Goal: Task Accomplishment & Management: Manage account settings

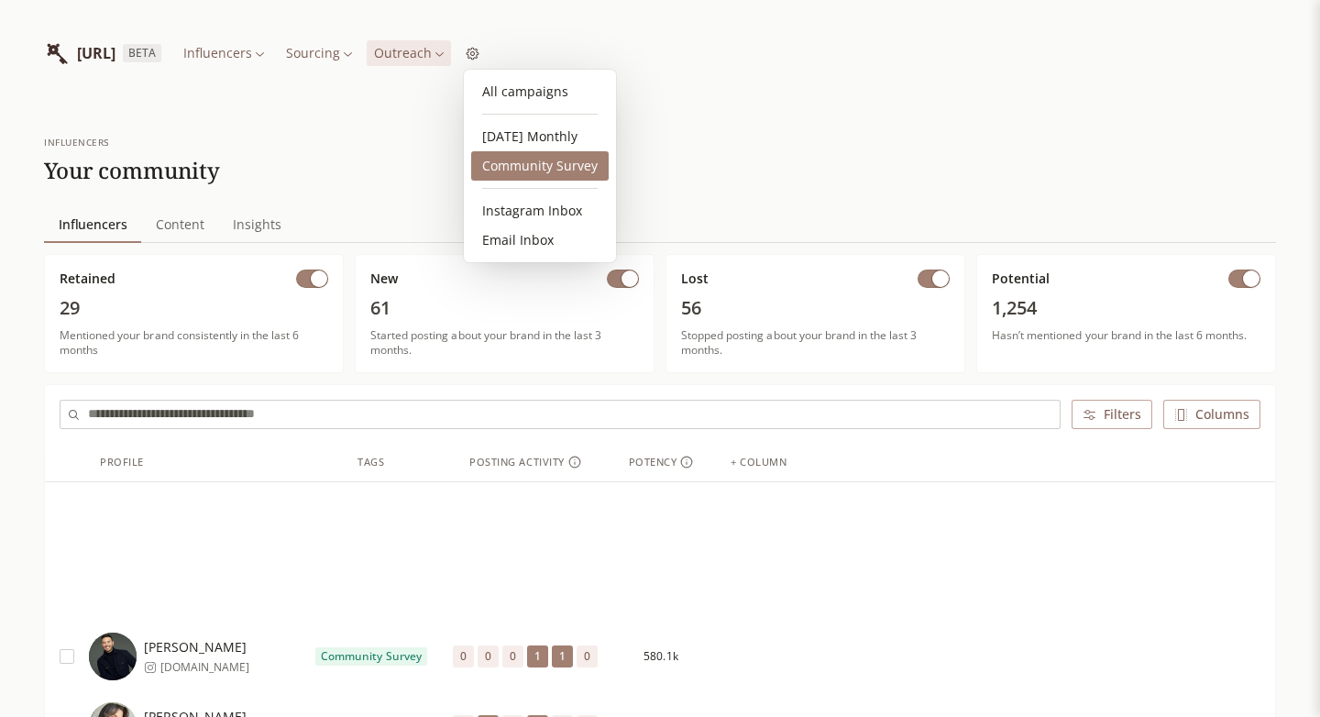
click at [530, 159] on link "Community Survey" at bounding box center [539, 165] width 137 height 29
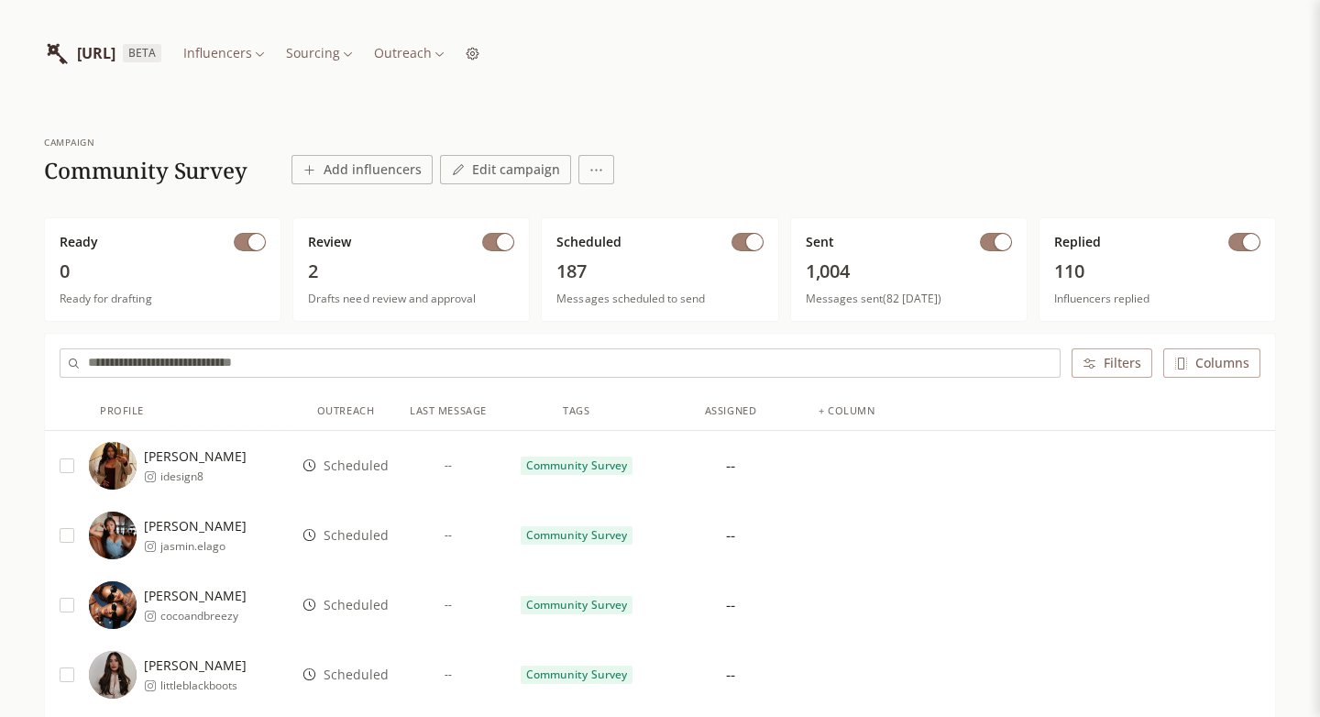
click at [750, 244] on span "button" at bounding box center [754, 242] width 16 height 16
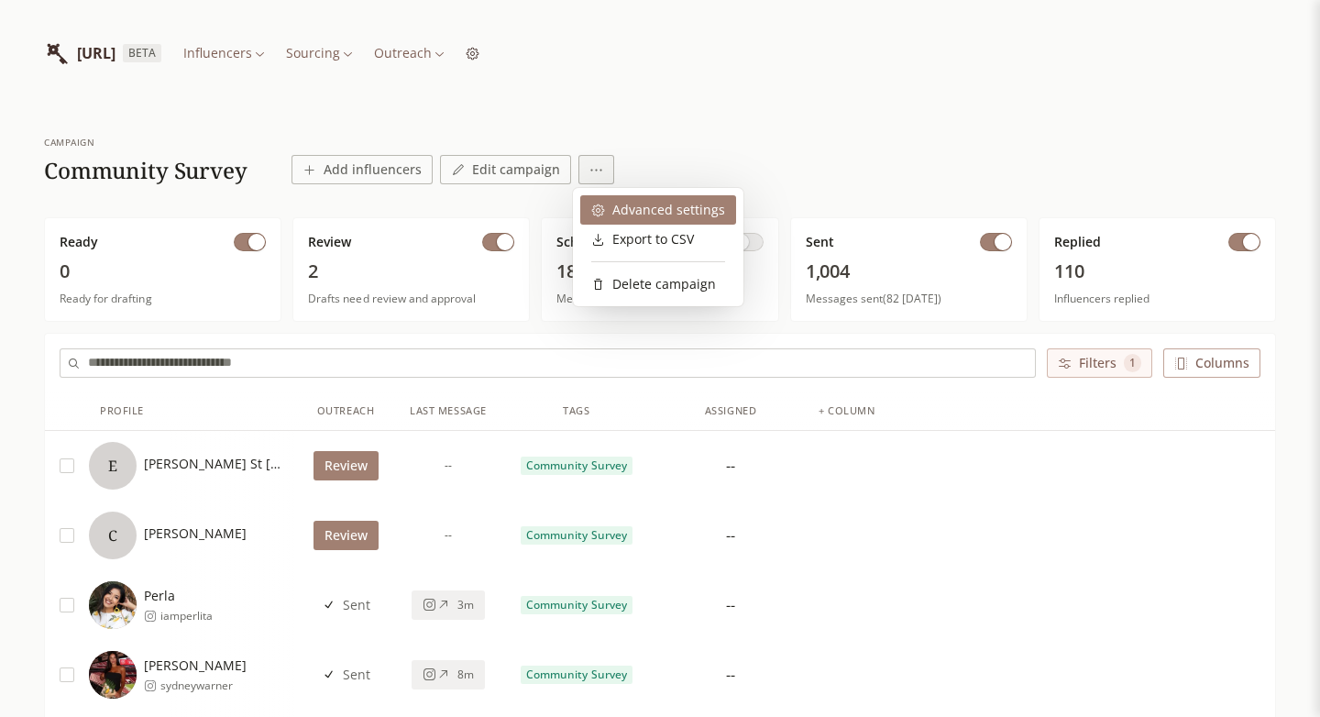
click at [619, 207] on div "Advanced settings" at bounding box center [658, 210] width 134 height 18
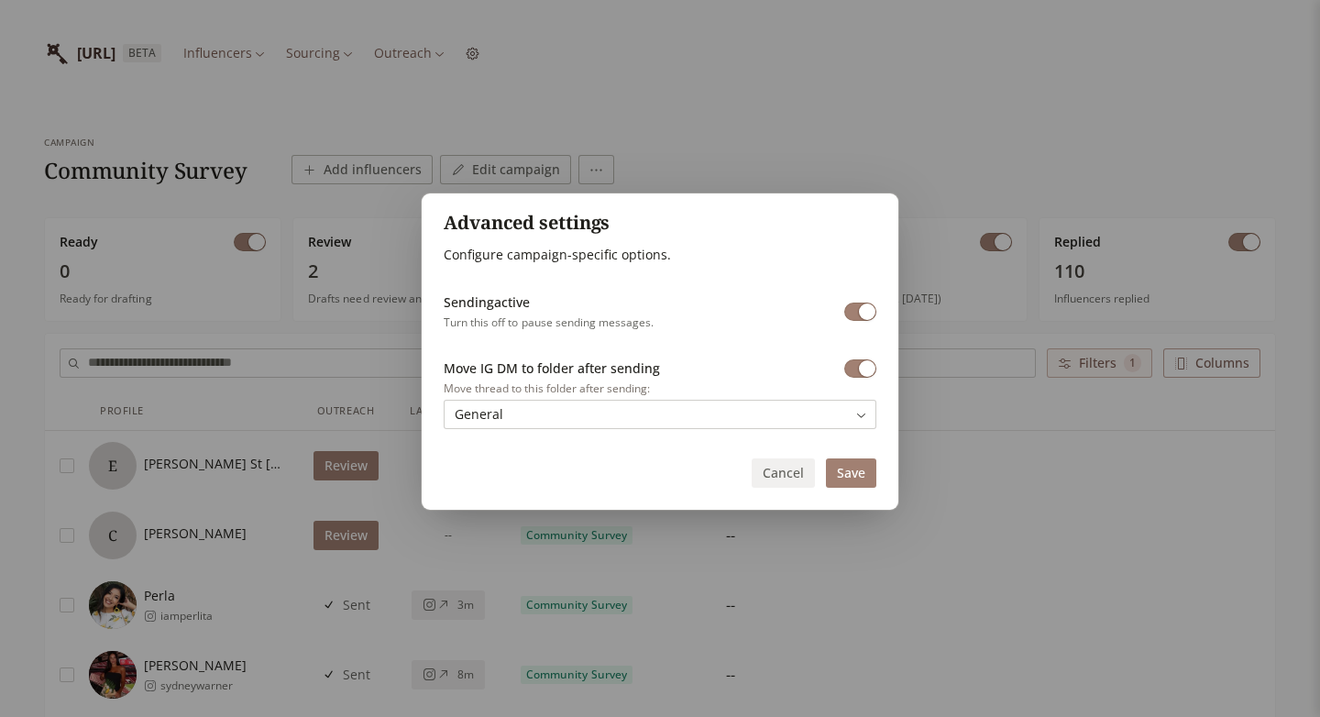
click at [947, 158] on div "Advanced settings Configure campaign-specific options. Sending active Turn this…" at bounding box center [660, 358] width 1320 height 717
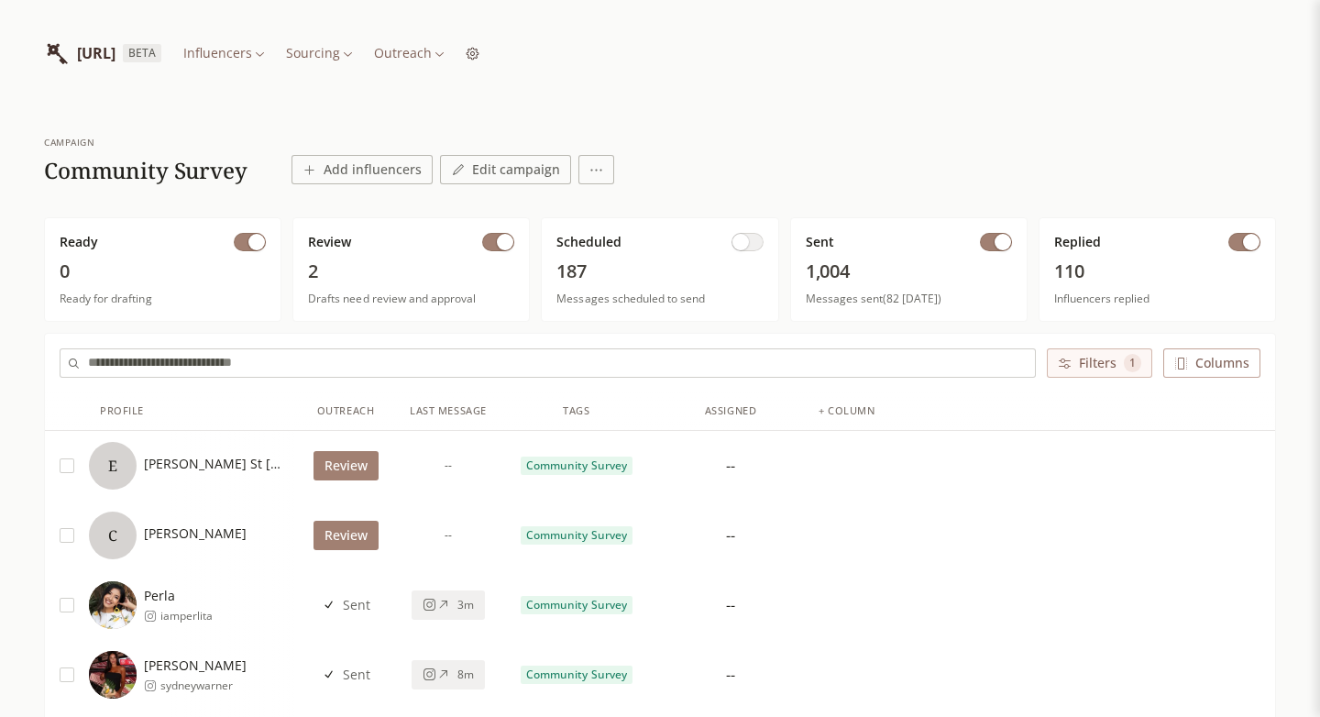
click at [997, 242] on span "button" at bounding box center [1002, 242] width 16 height 16
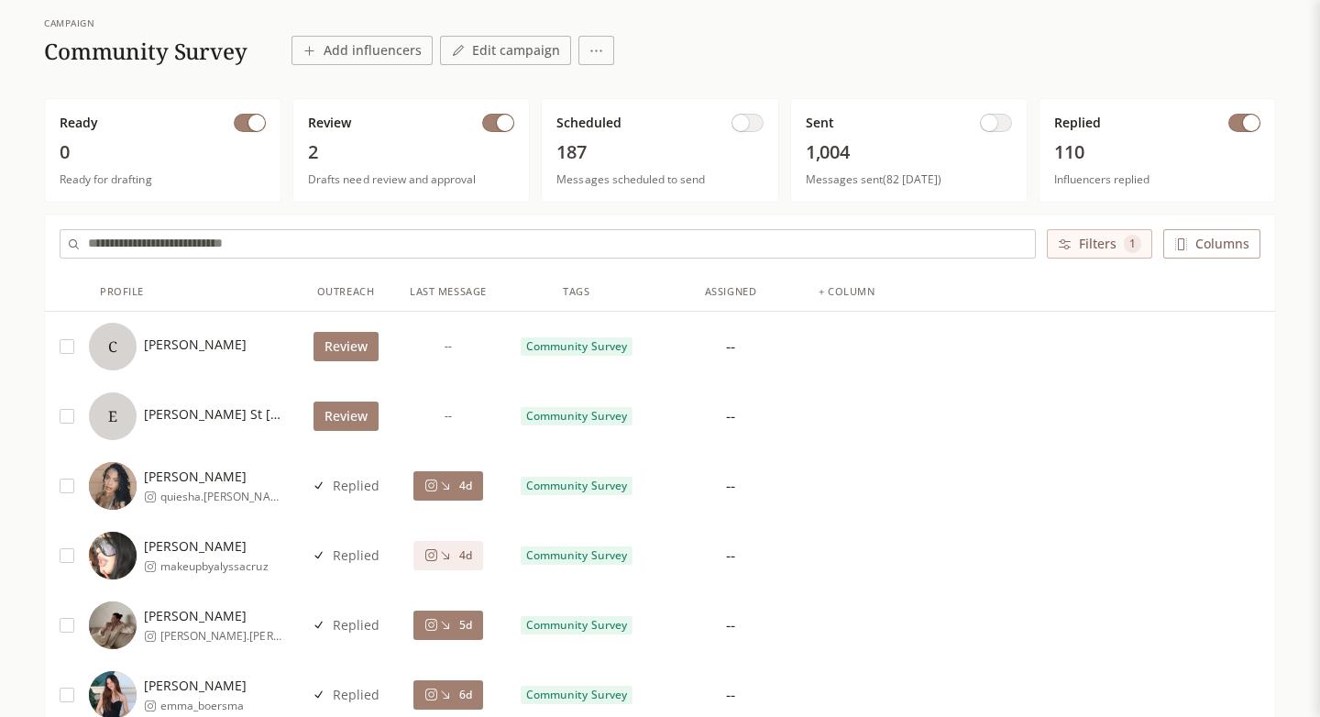
scroll to position [120, 0]
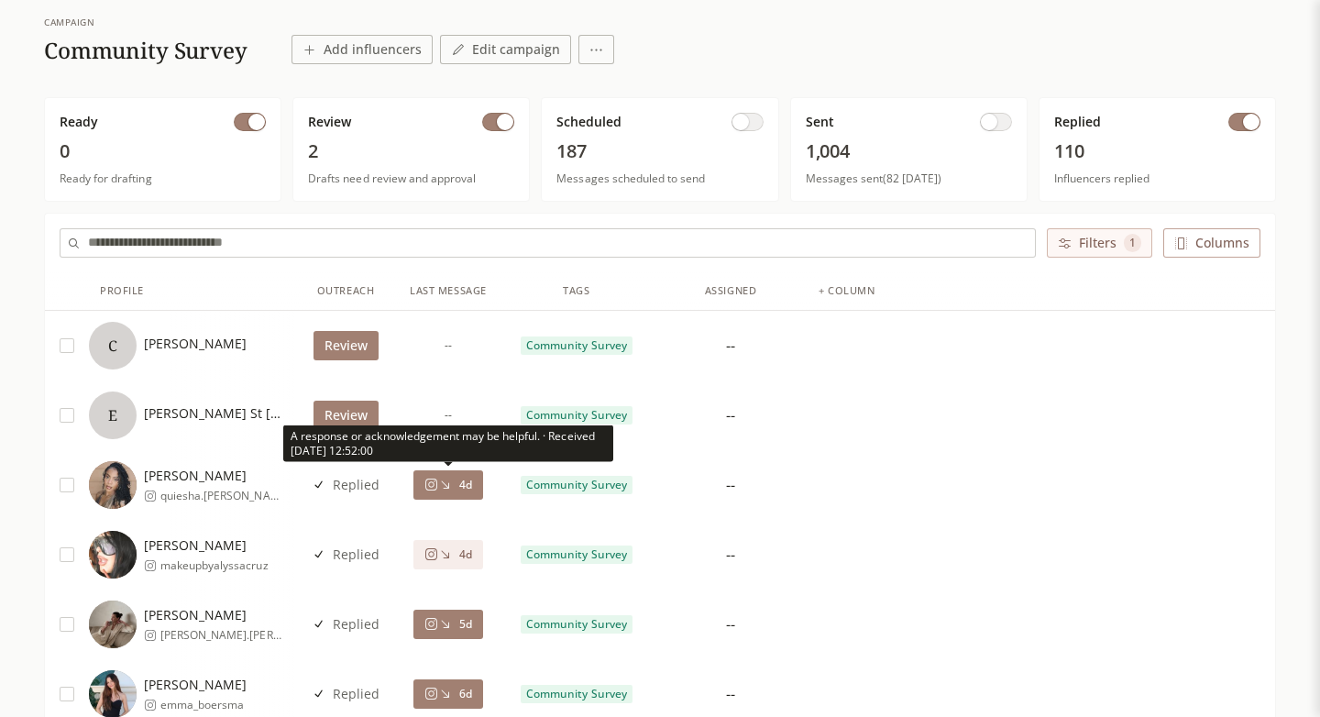
click at [451, 483] on icon at bounding box center [445, 484] width 14 height 14
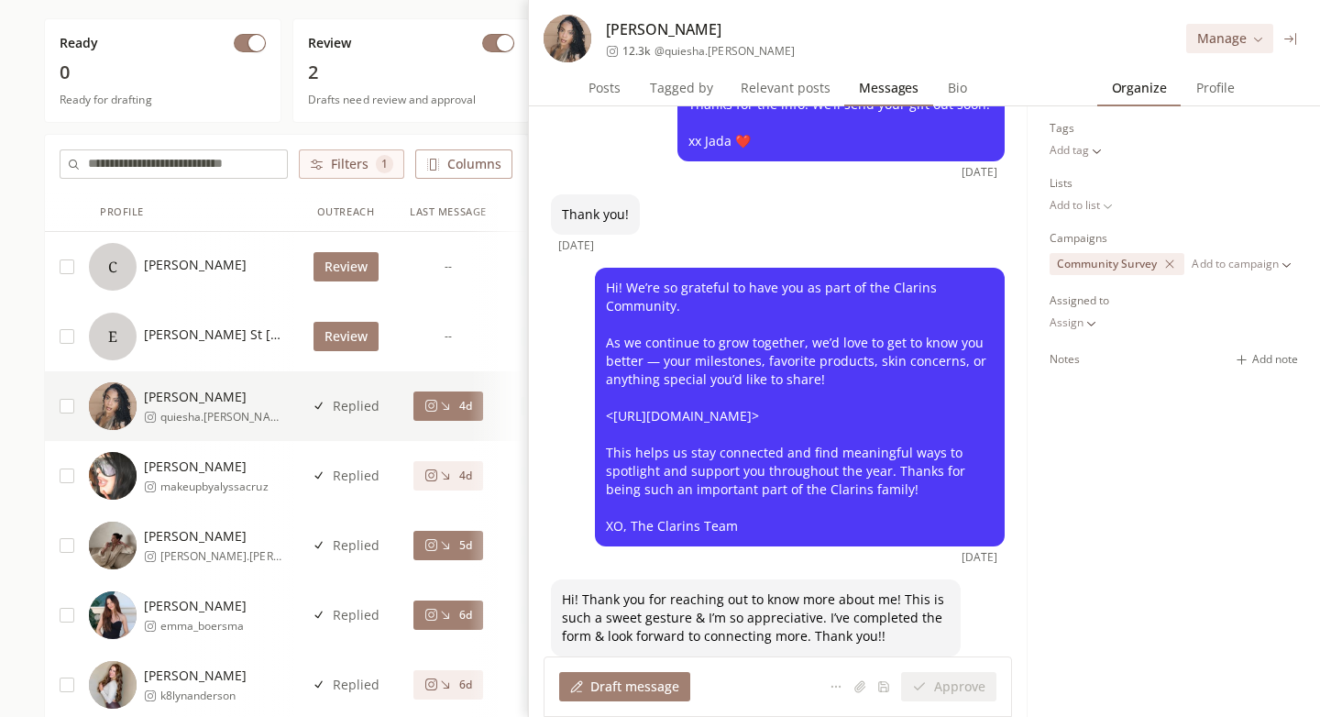
scroll to position [535, 0]
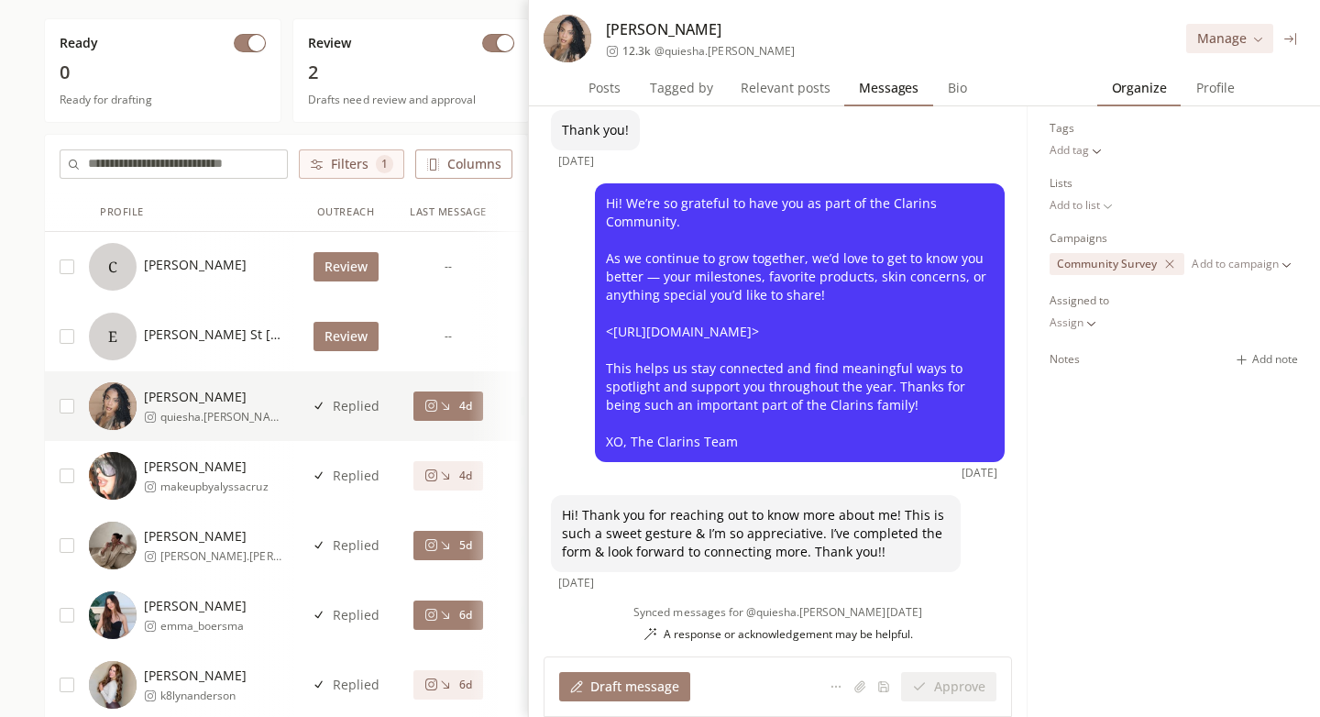
click at [455, 472] on div "4d" at bounding box center [448, 475] width 48 height 15
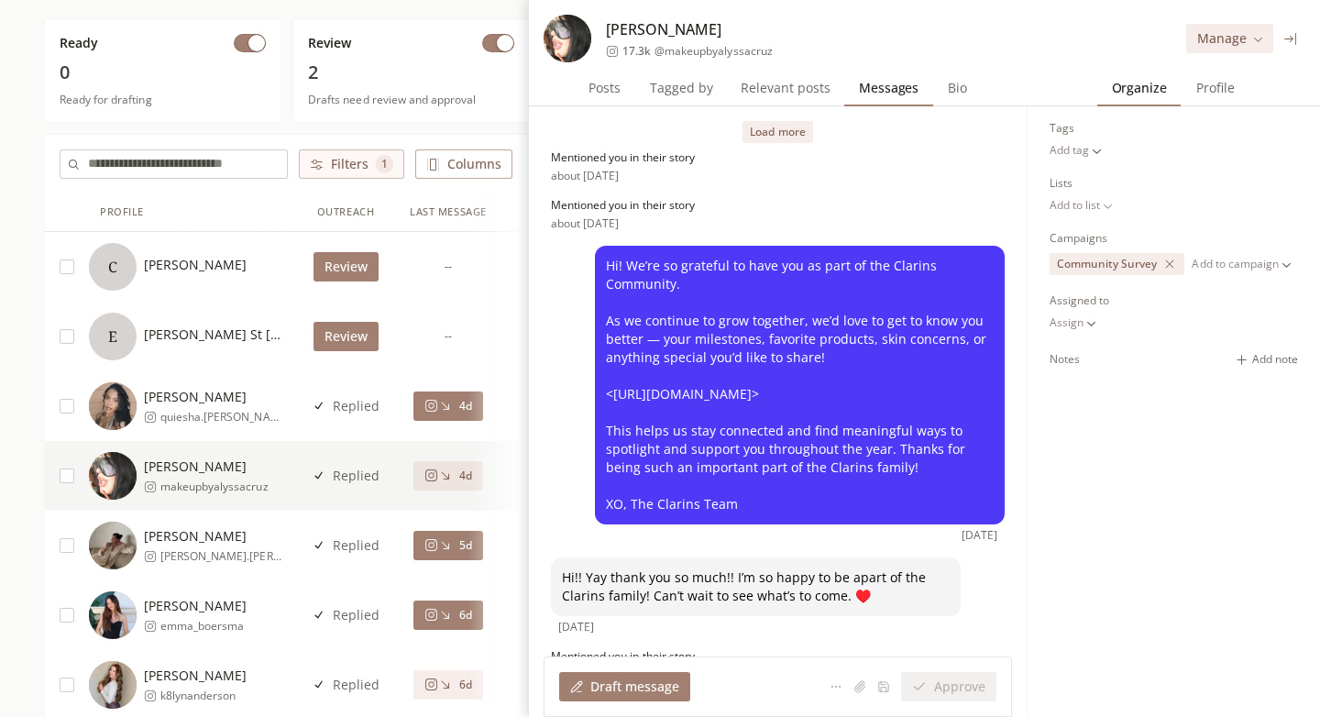
scroll to position [276, 0]
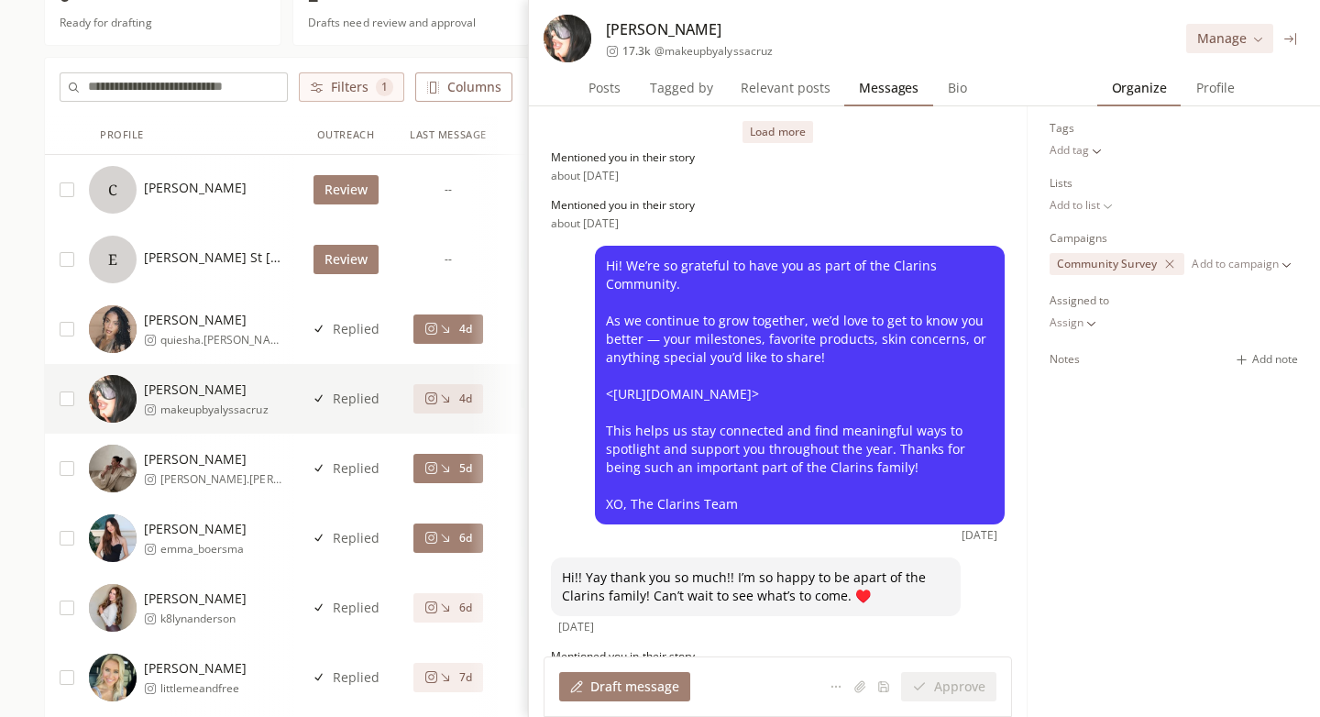
click at [449, 477] on button "5d" at bounding box center [448, 468] width 70 height 29
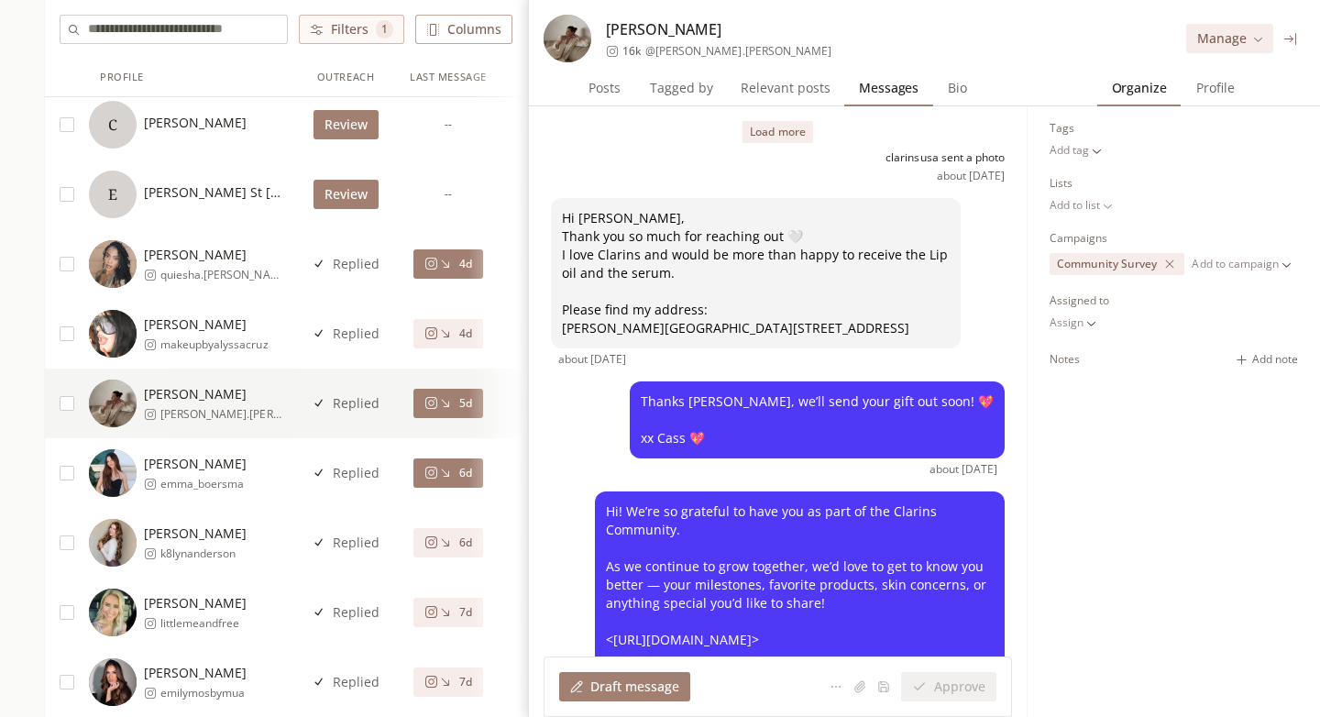
scroll to position [436, 0]
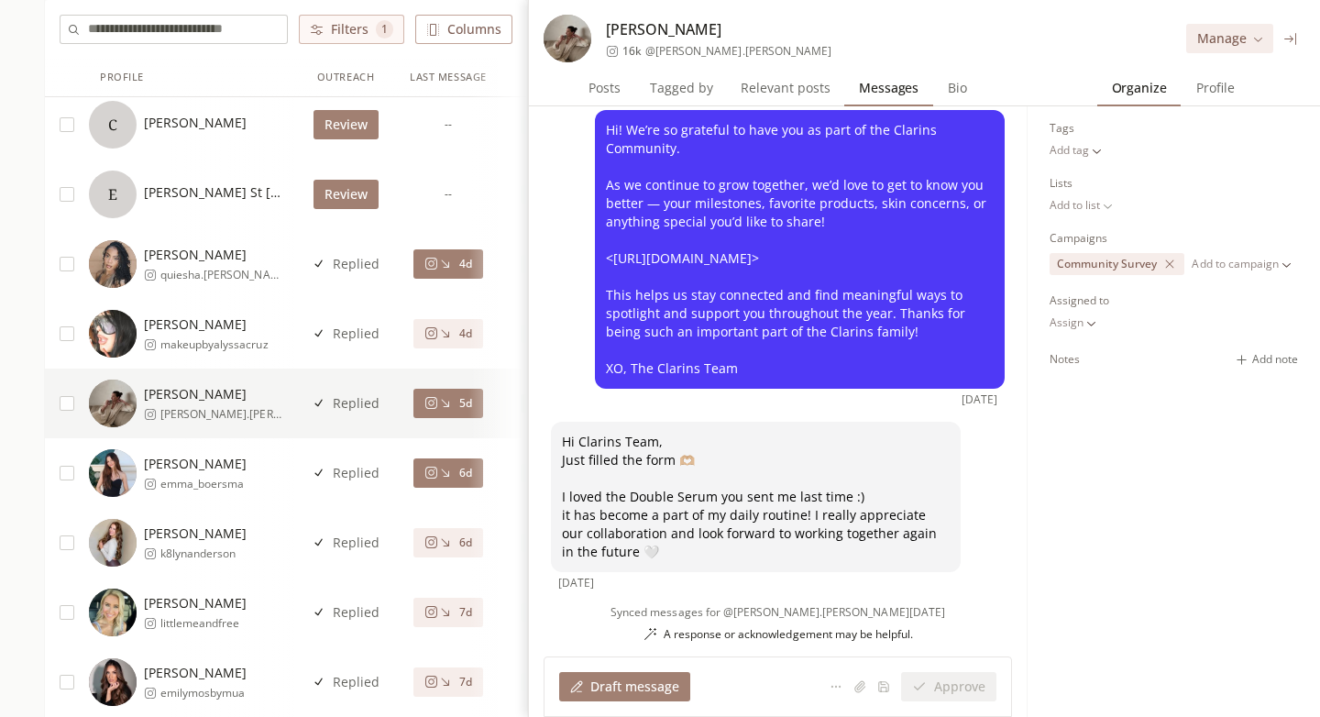
click at [459, 468] on span "6d" at bounding box center [465, 473] width 13 height 15
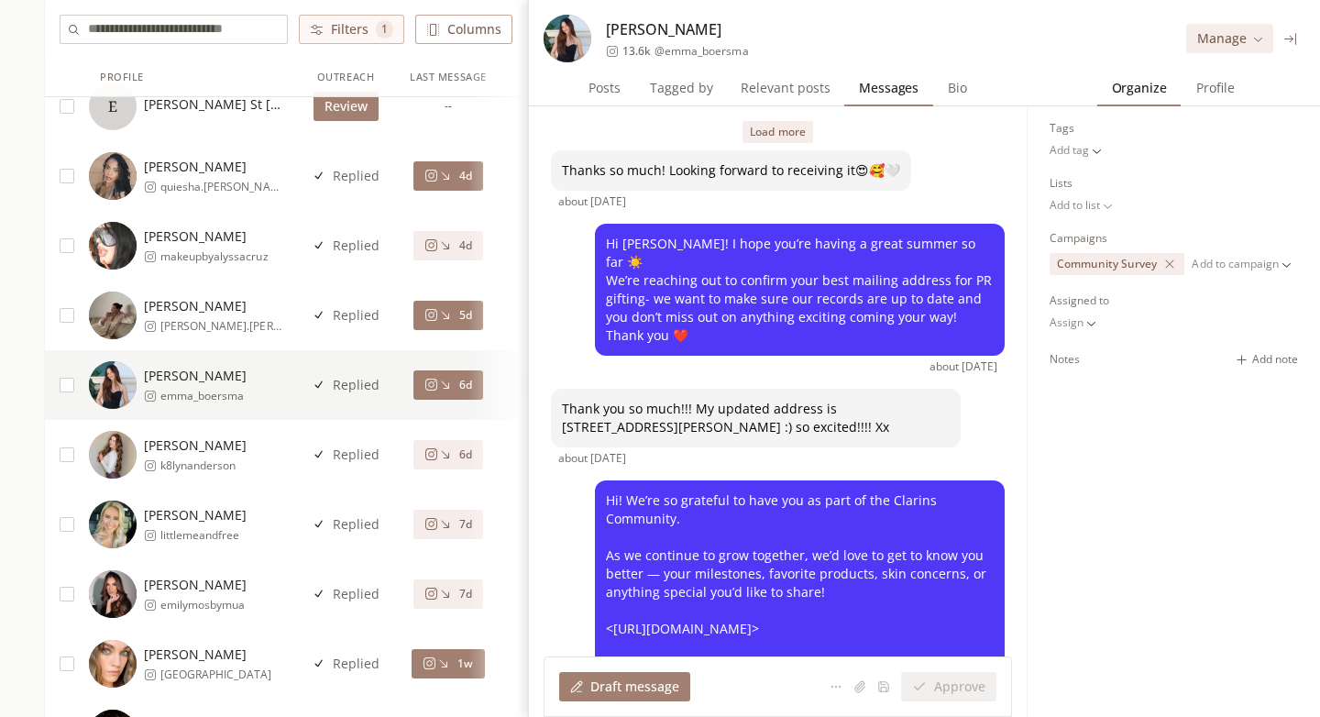
scroll to position [431, 0]
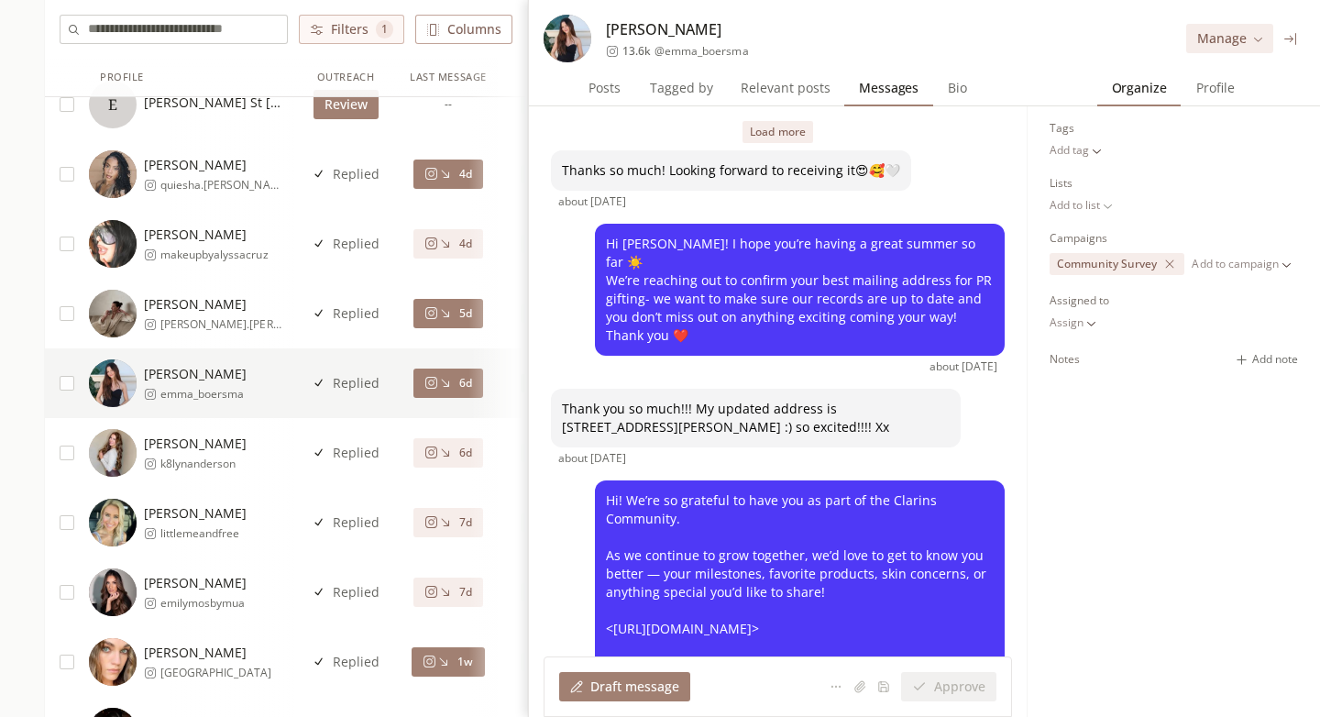
click at [450, 328] on div "5d" at bounding box center [448, 314] width 103 height 70
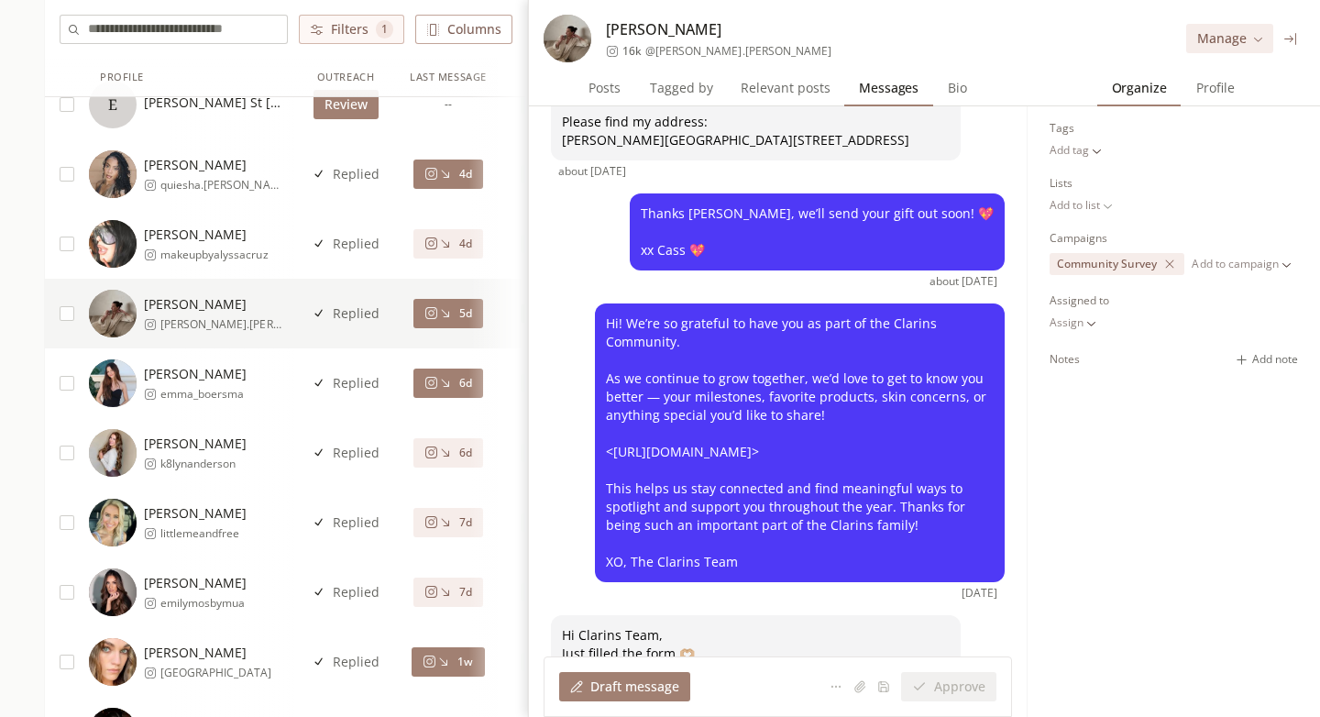
scroll to position [436, 0]
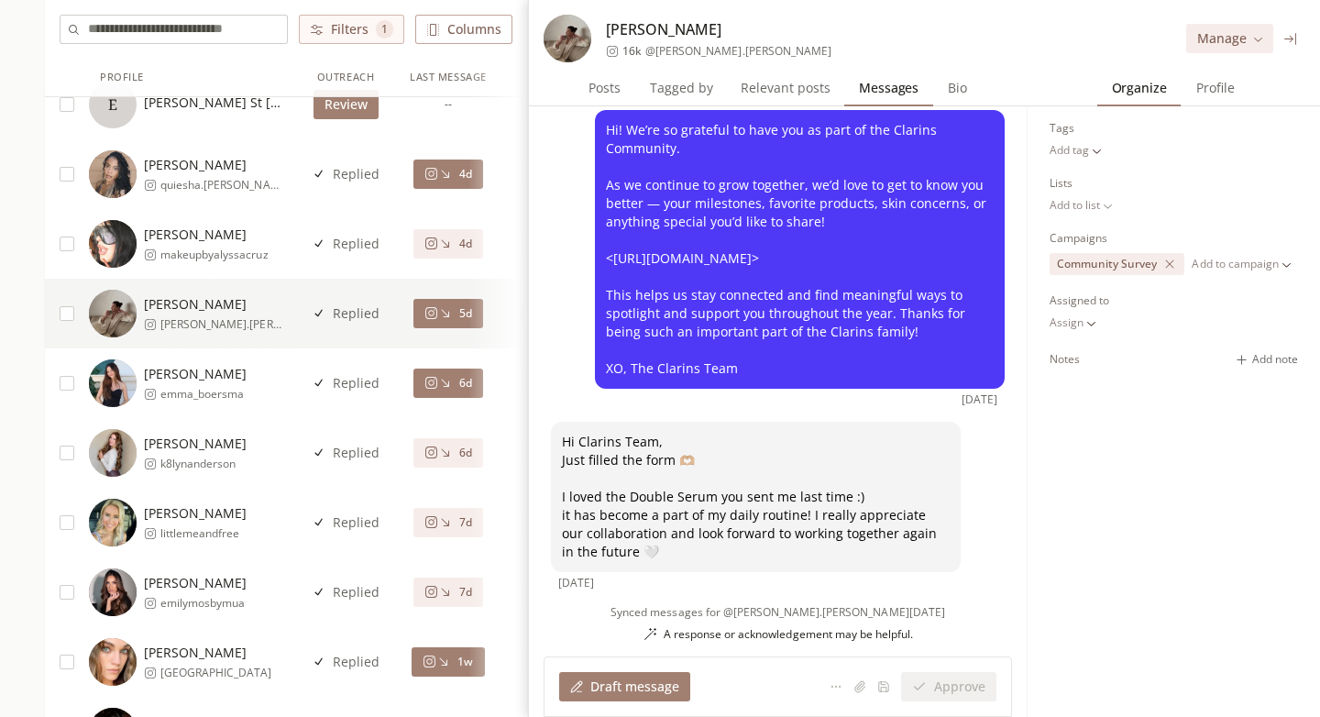
click at [448, 390] on button "6d" at bounding box center [448, 382] width 70 height 29
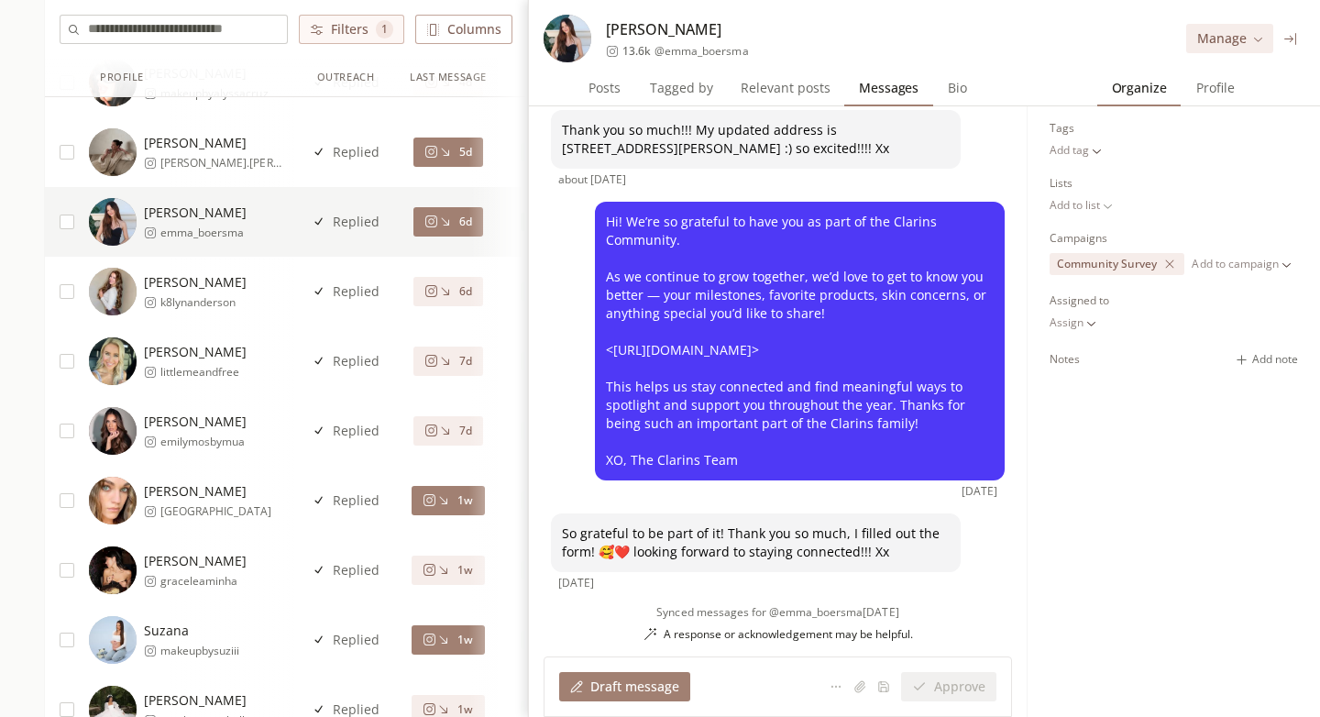
scroll to position [591, 0]
click at [449, 500] on icon at bounding box center [443, 501] width 14 height 14
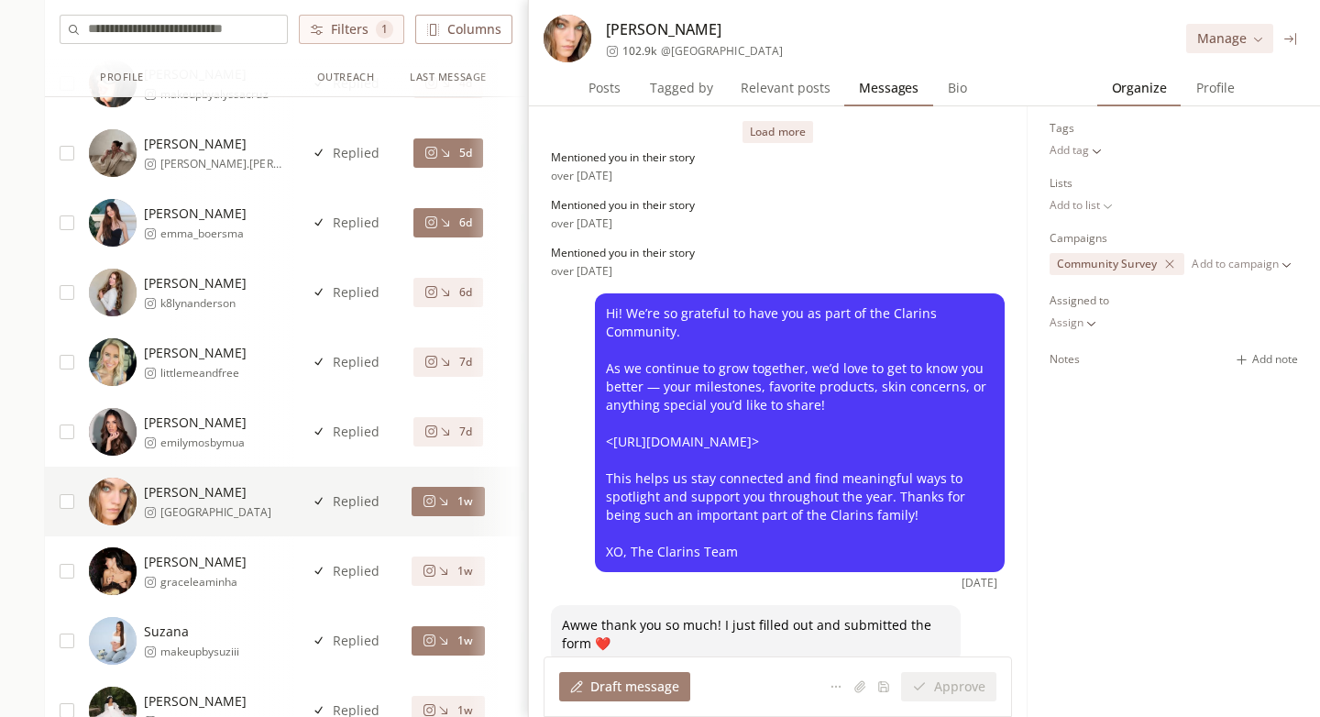
scroll to position [110, 0]
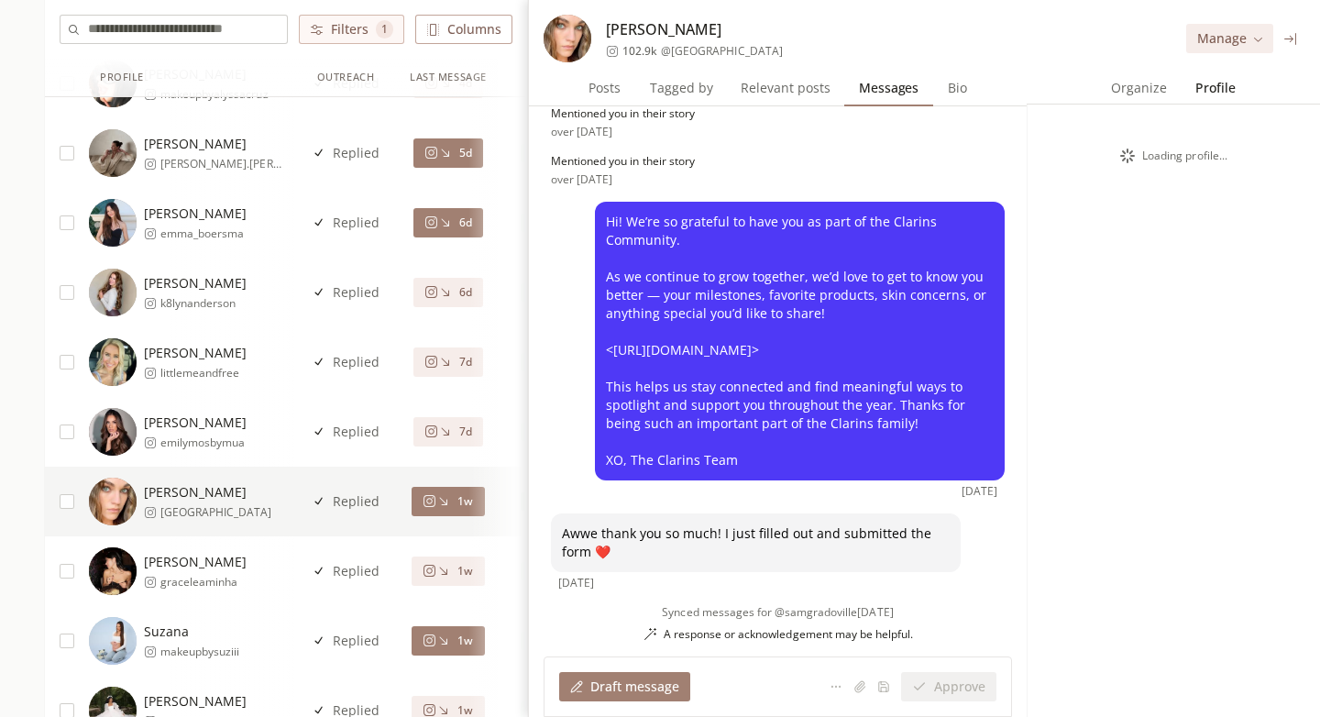
click at [1211, 93] on span "Profile" at bounding box center [1215, 88] width 54 height 26
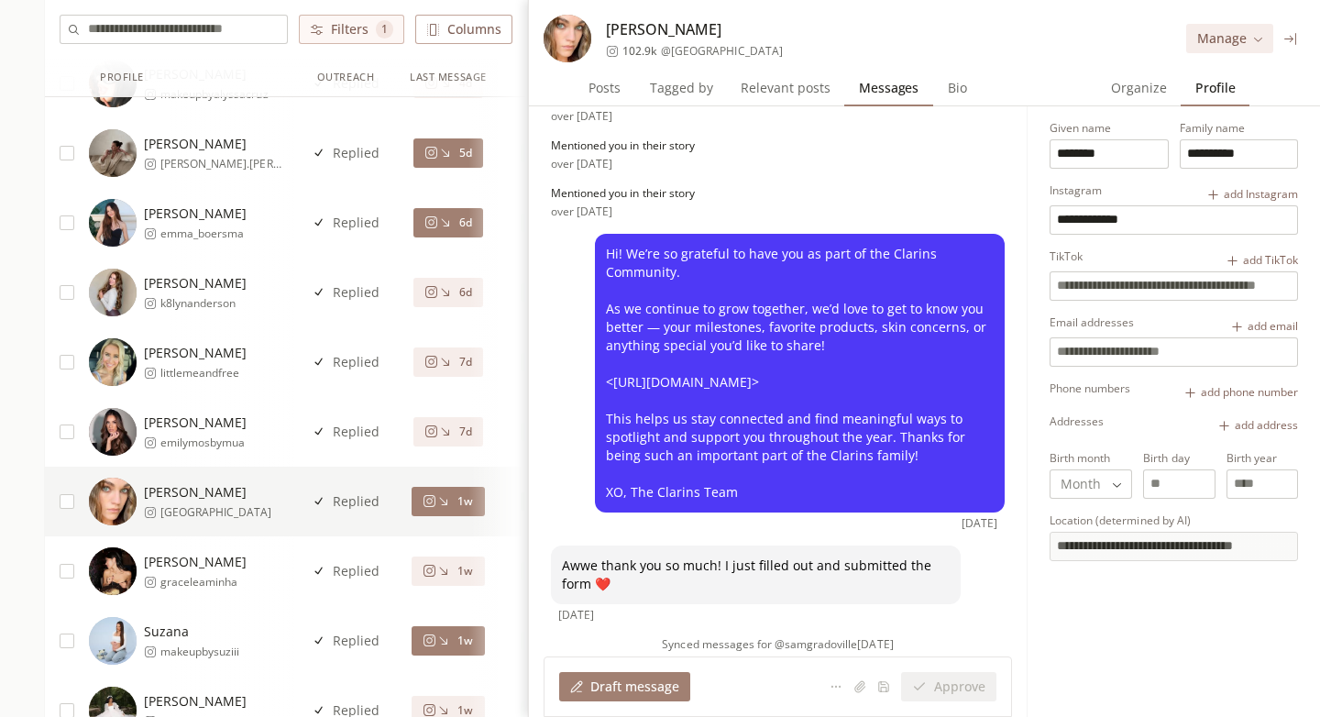
scroll to position [0, 0]
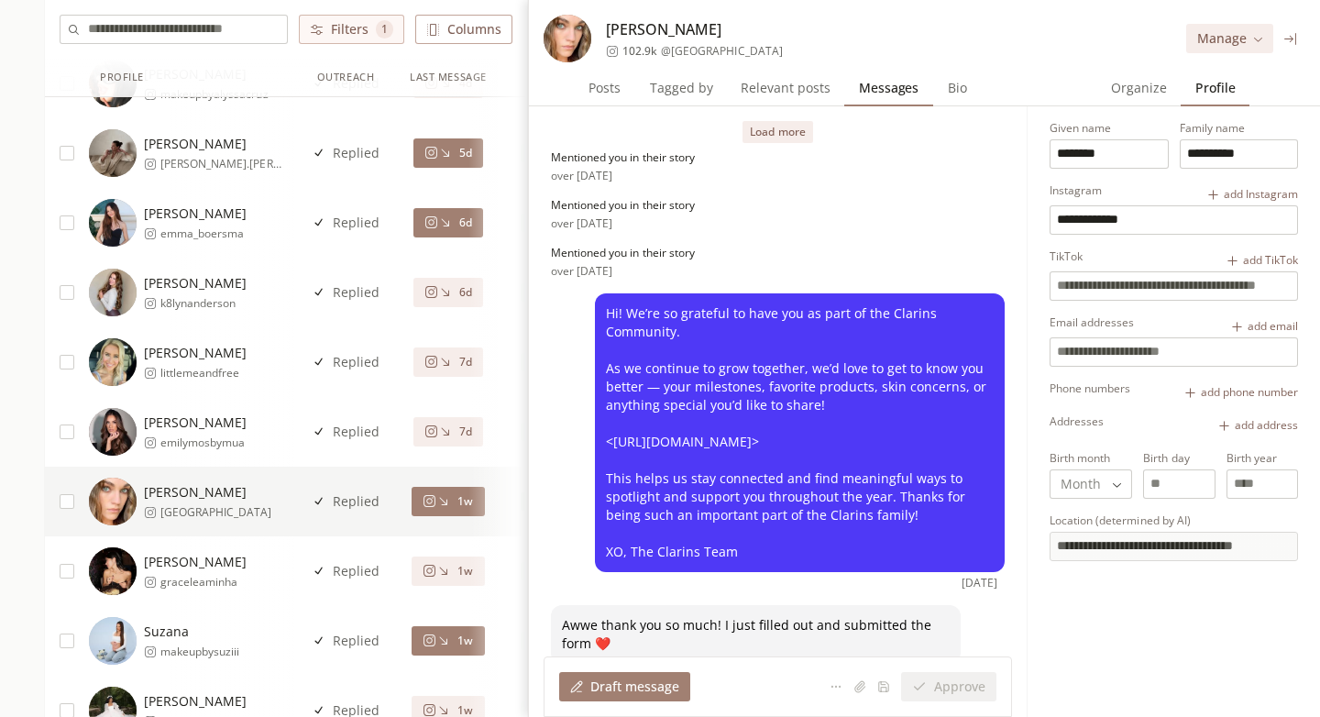
click at [1107, 108] on div "**********" at bounding box center [1173, 412] width 263 height 612
click at [1120, 103] on button "Organize Organize" at bounding box center [1139, 88] width 84 height 37
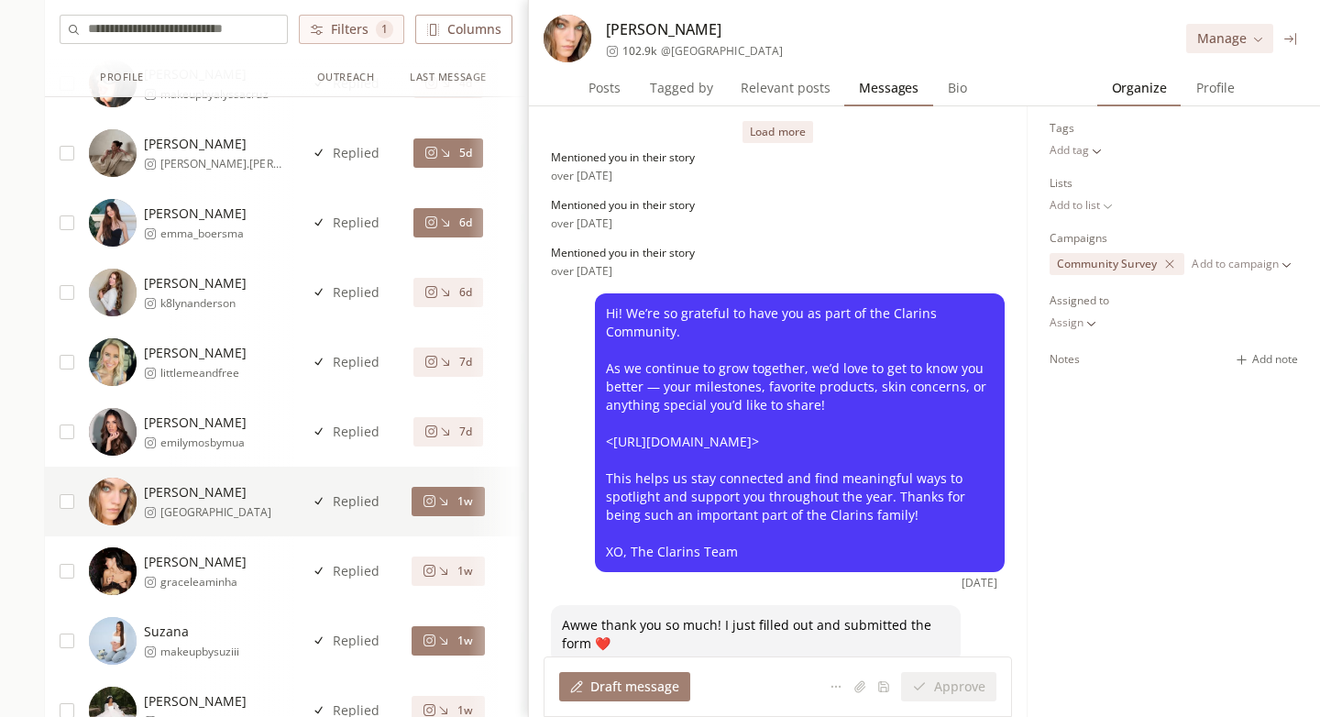
click at [449, 218] on icon at bounding box center [445, 222] width 14 height 14
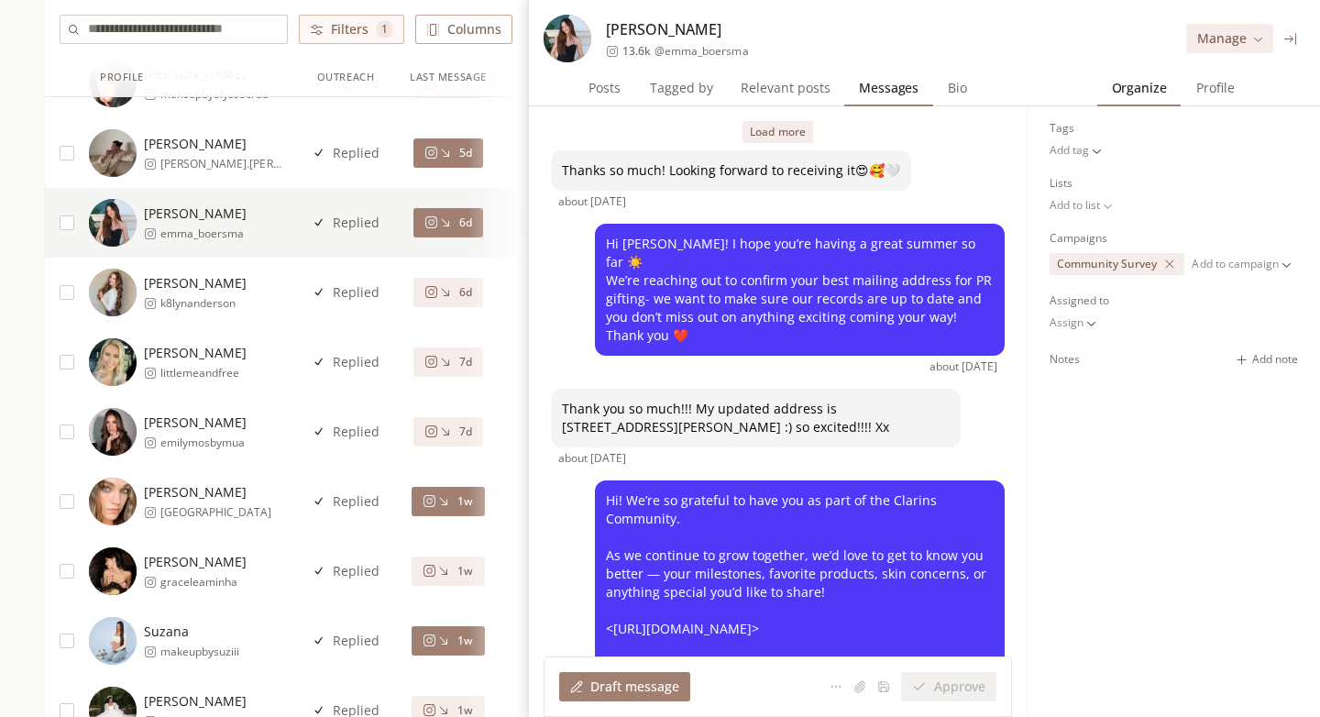
click at [466, 173] on div "5d" at bounding box center [448, 153] width 103 height 70
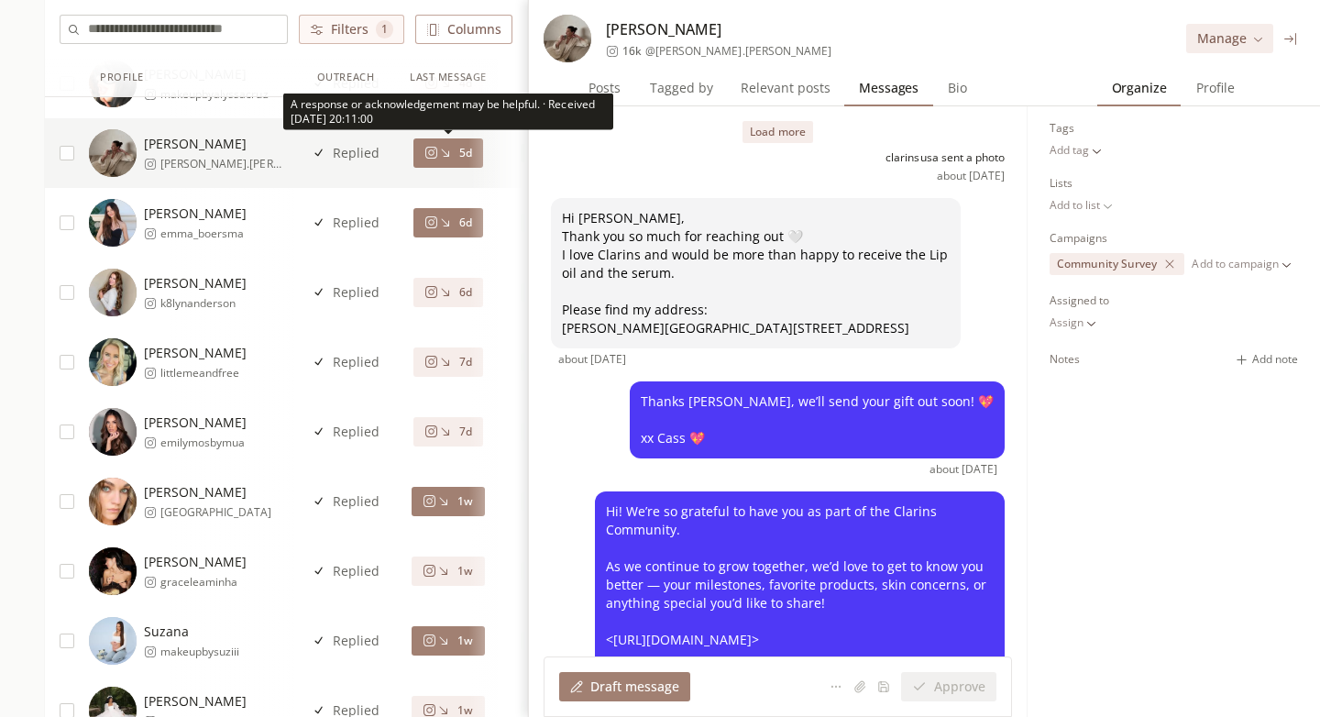
click at [452, 148] on div "5d" at bounding box center [448, 153] width 48 height 15
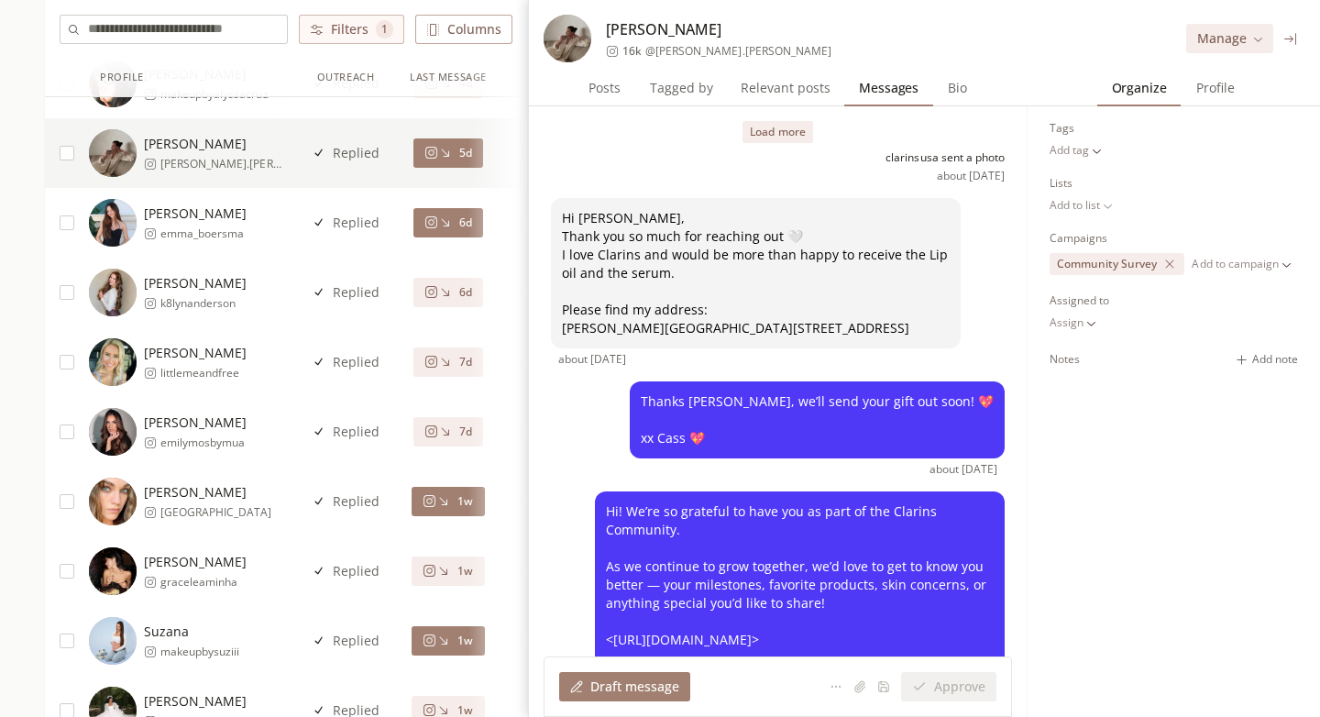
click at [1193, 89] on span "Profile" at bounding box center [1215, 88] width 53 height 26
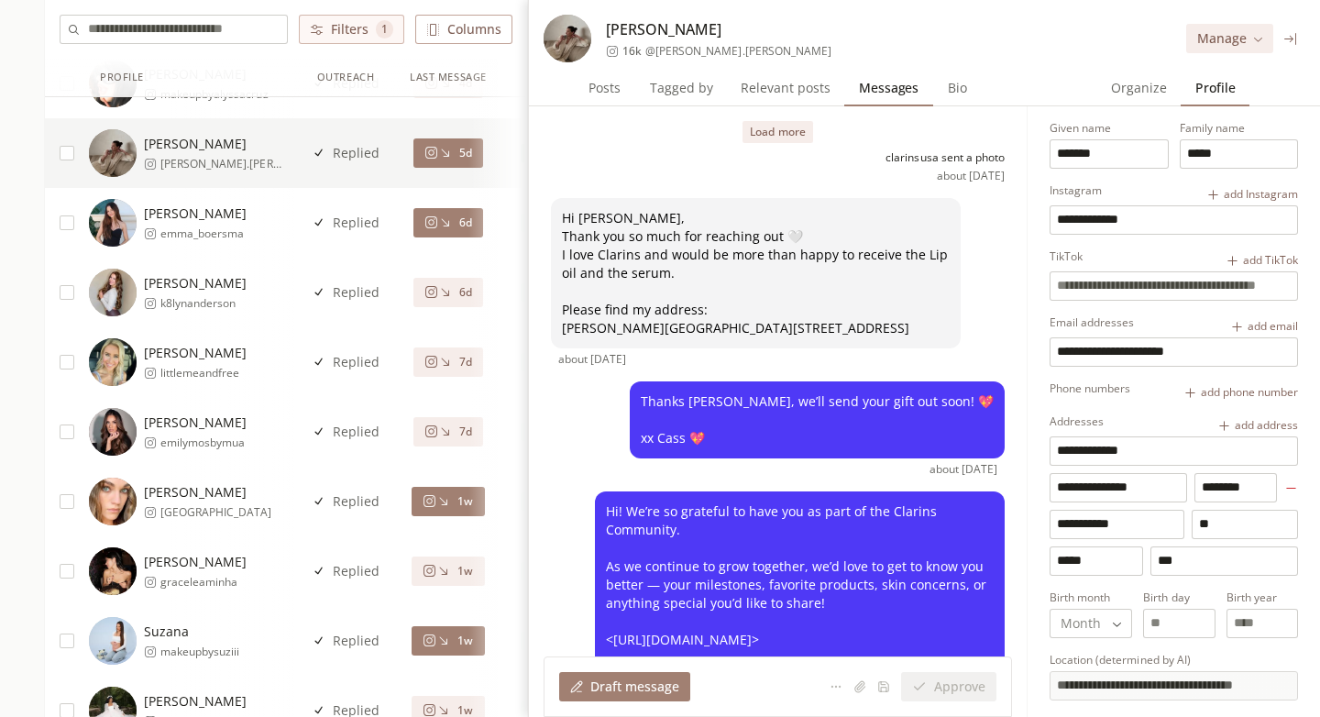
click at [784, 136] on button "Load more" at bounding box center [777, 132] width 70 height 22
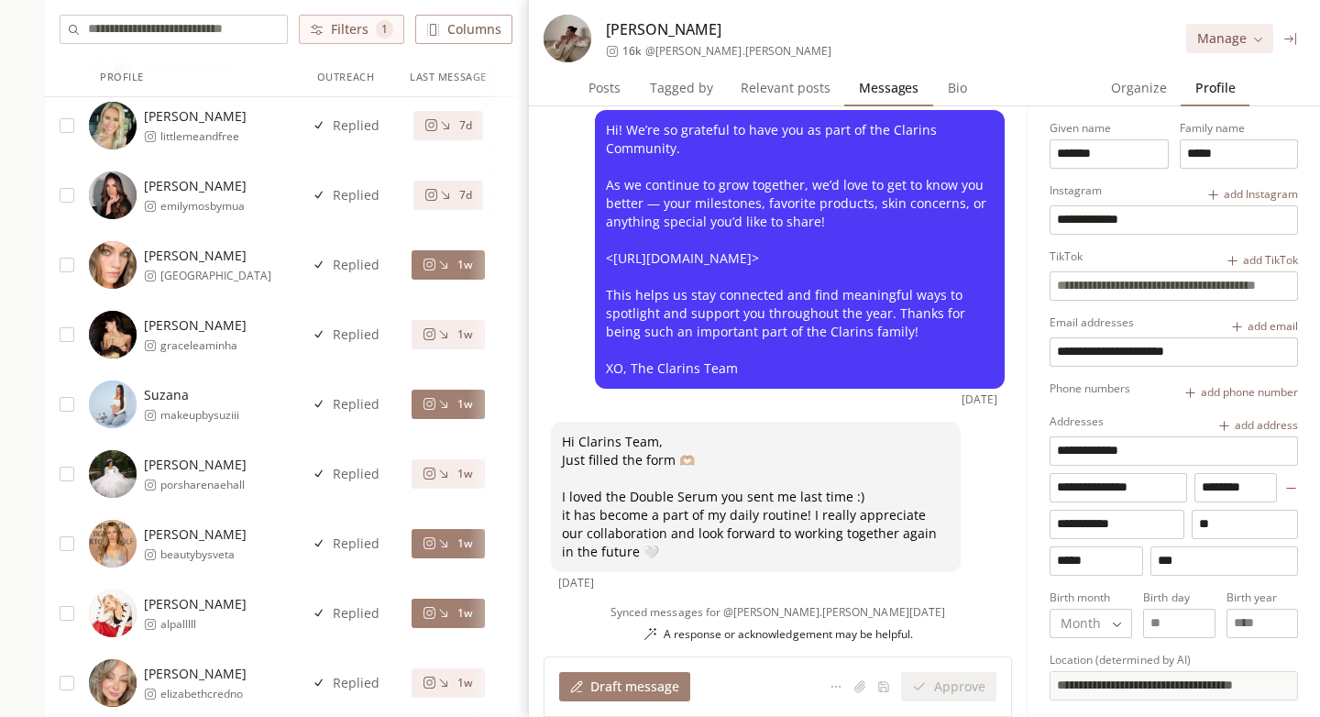
scroll to position [1015, 0]
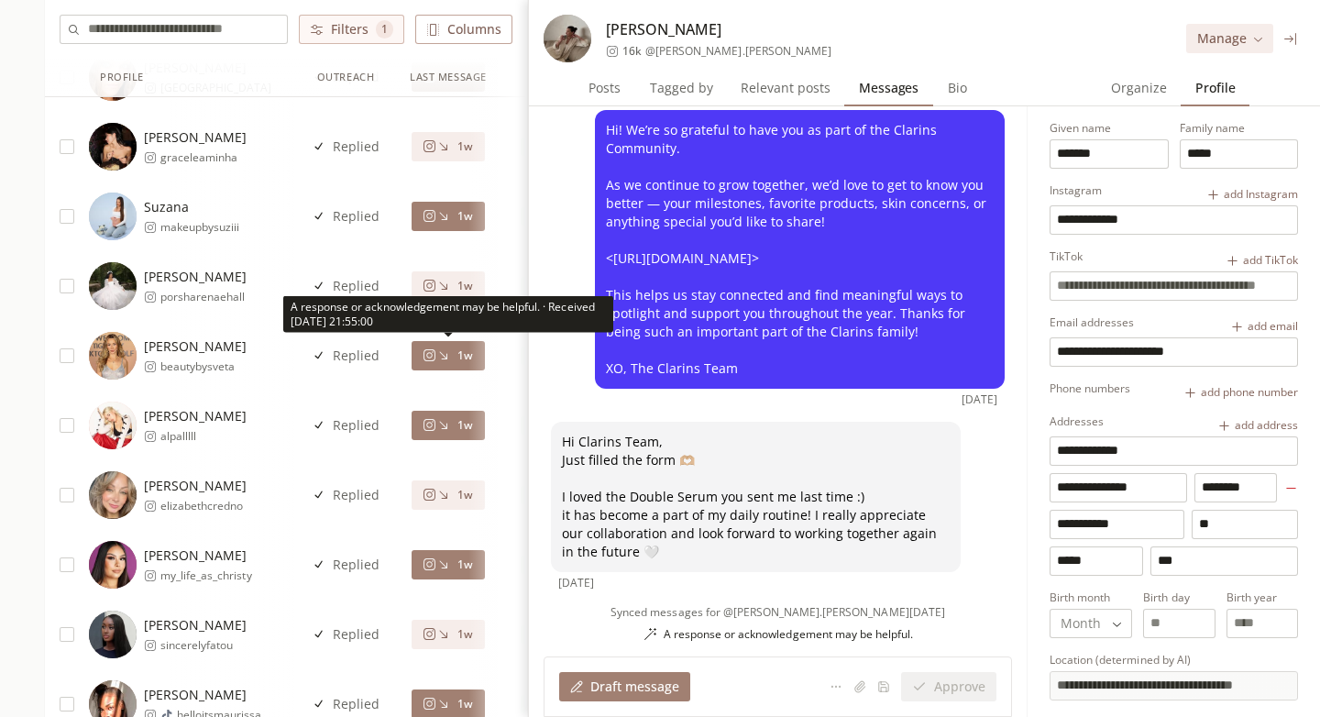
click at [456, 356] on div "1w" at bounding box center [447, 355] width 50 height 15
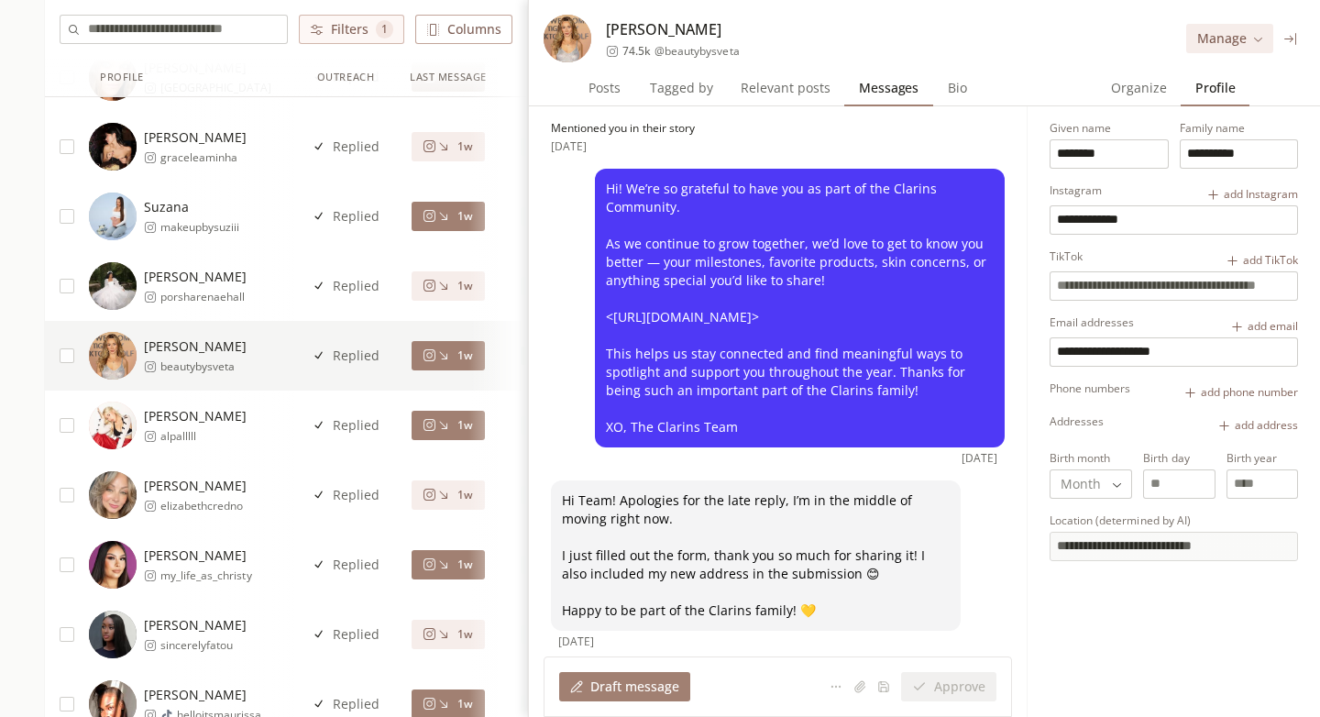
scroll to position [77, 0]
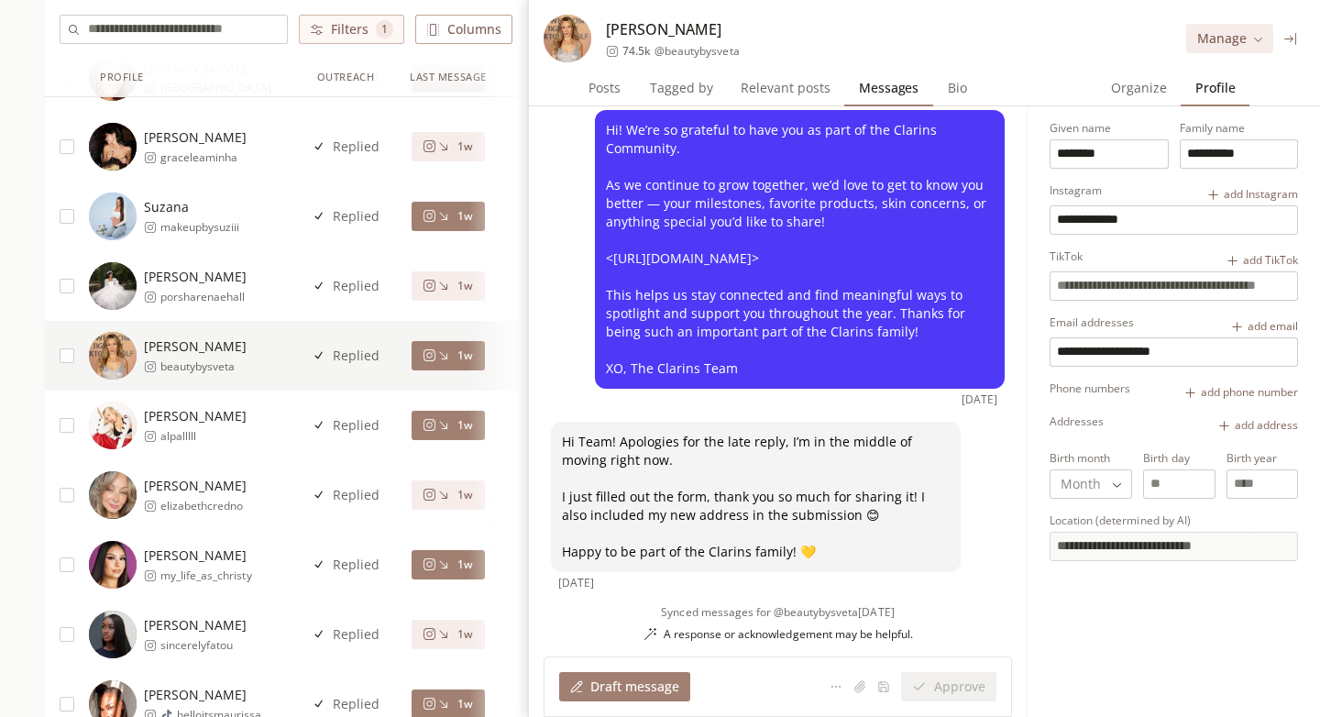
click at [447, 434] on button "1w" at bounding box center [447, 425] width 72 height 29
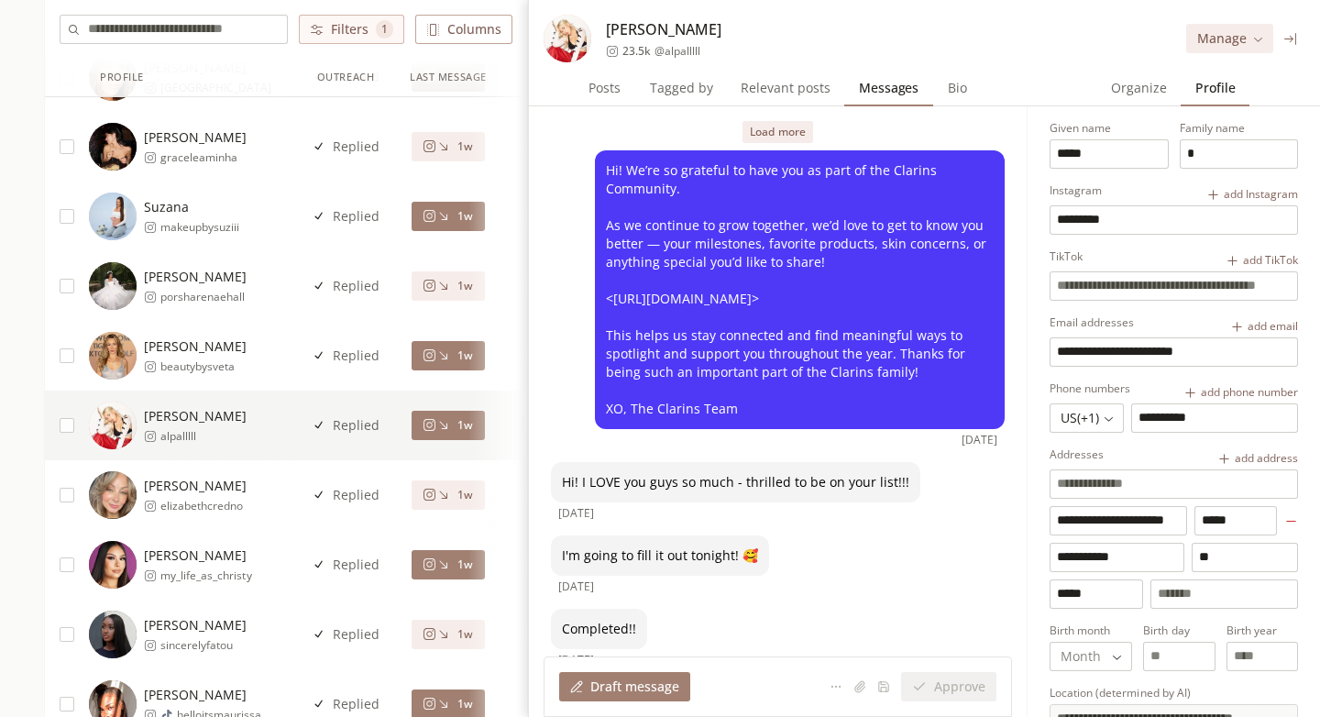
scroll to position [143, 0]
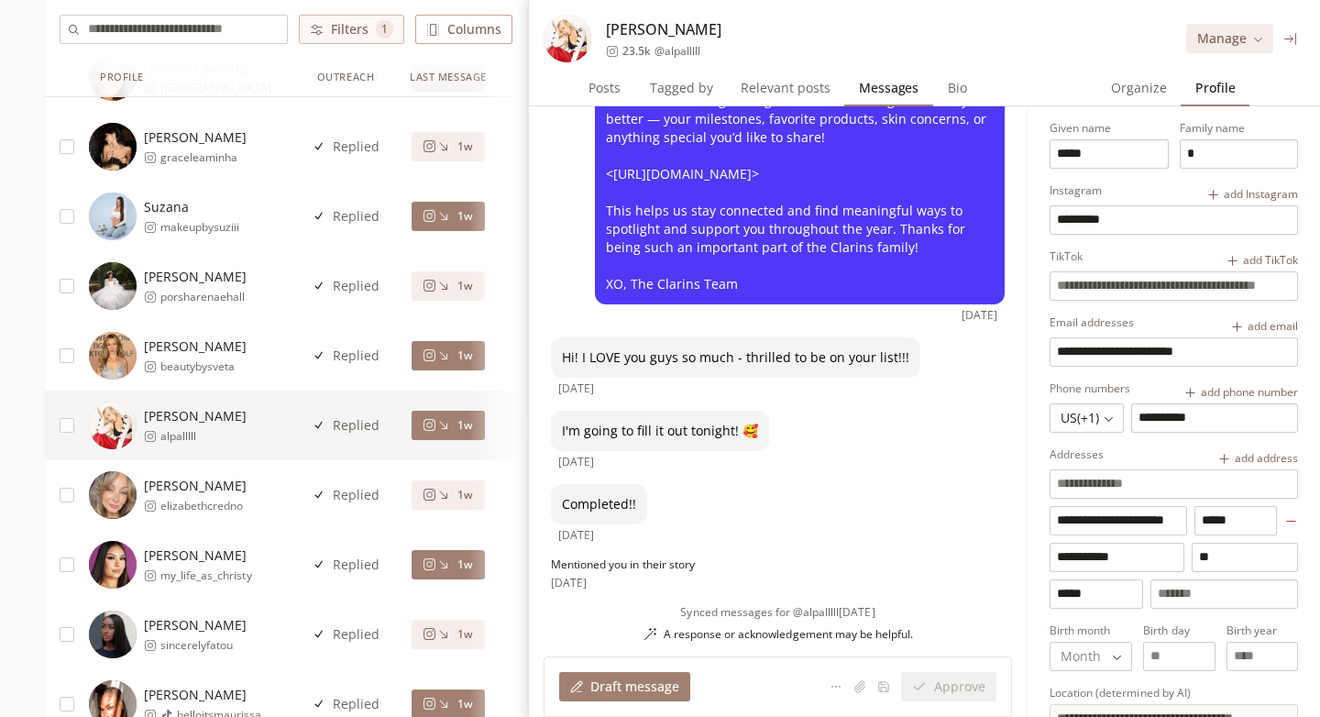
click at [1144, 97] on span "Organize" at bounding box center [1138, 88] width 71 height 26
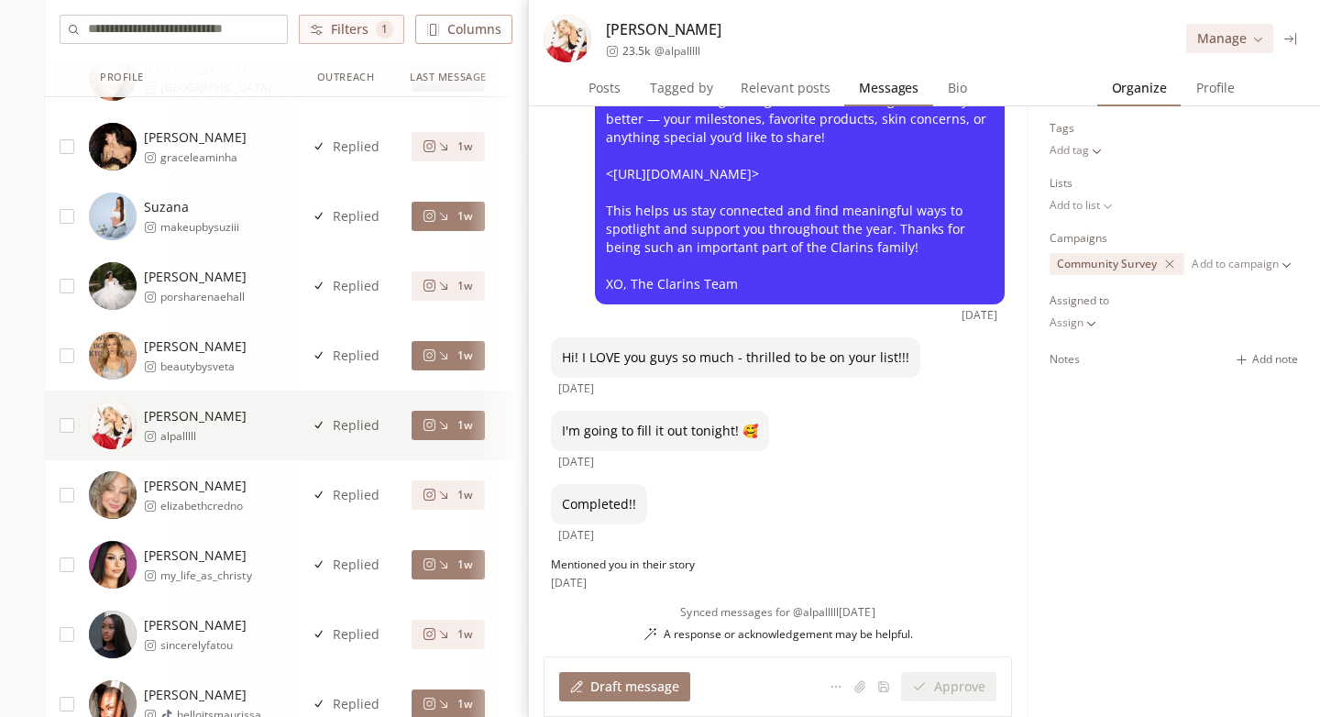
click at [1208, 94] on span "Profile" at bounding box center [1215, 88] width 53 height 26
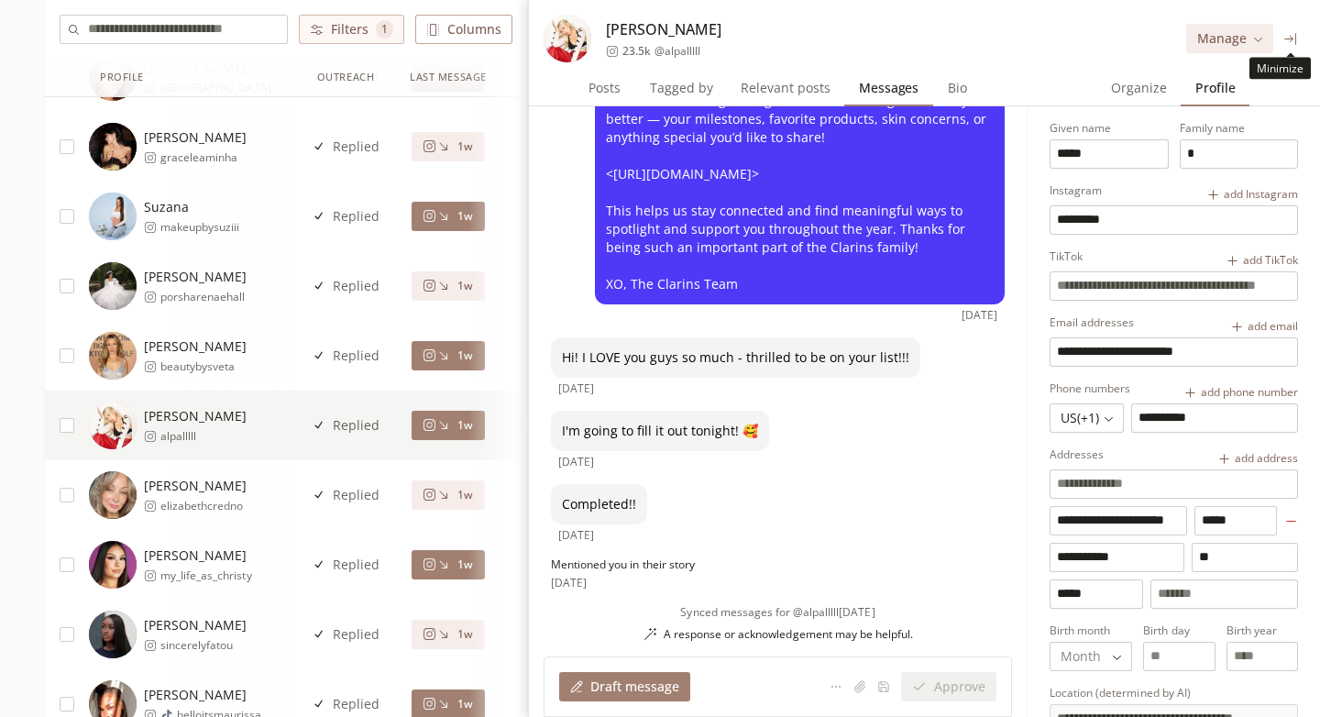
click at [1296, 32] on icon at bounding box center [1291, 39] width 14 height 14
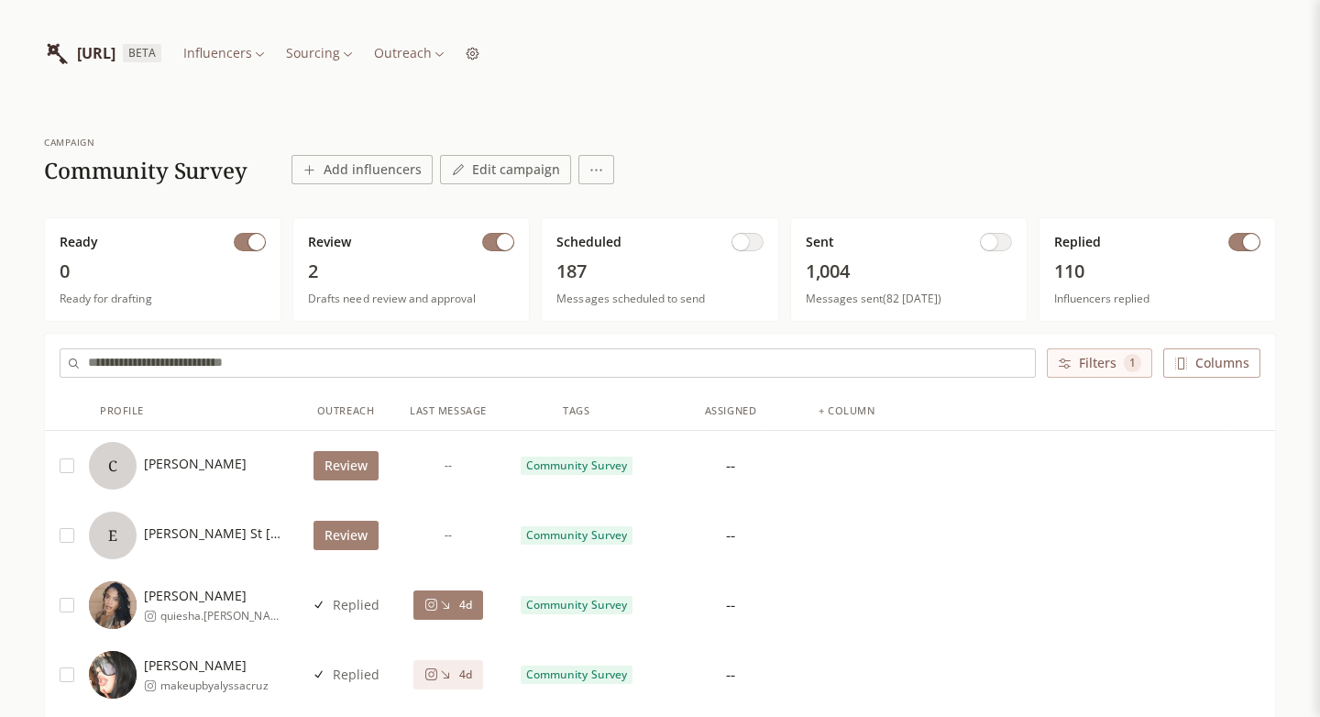
scroll to position [15, 0]
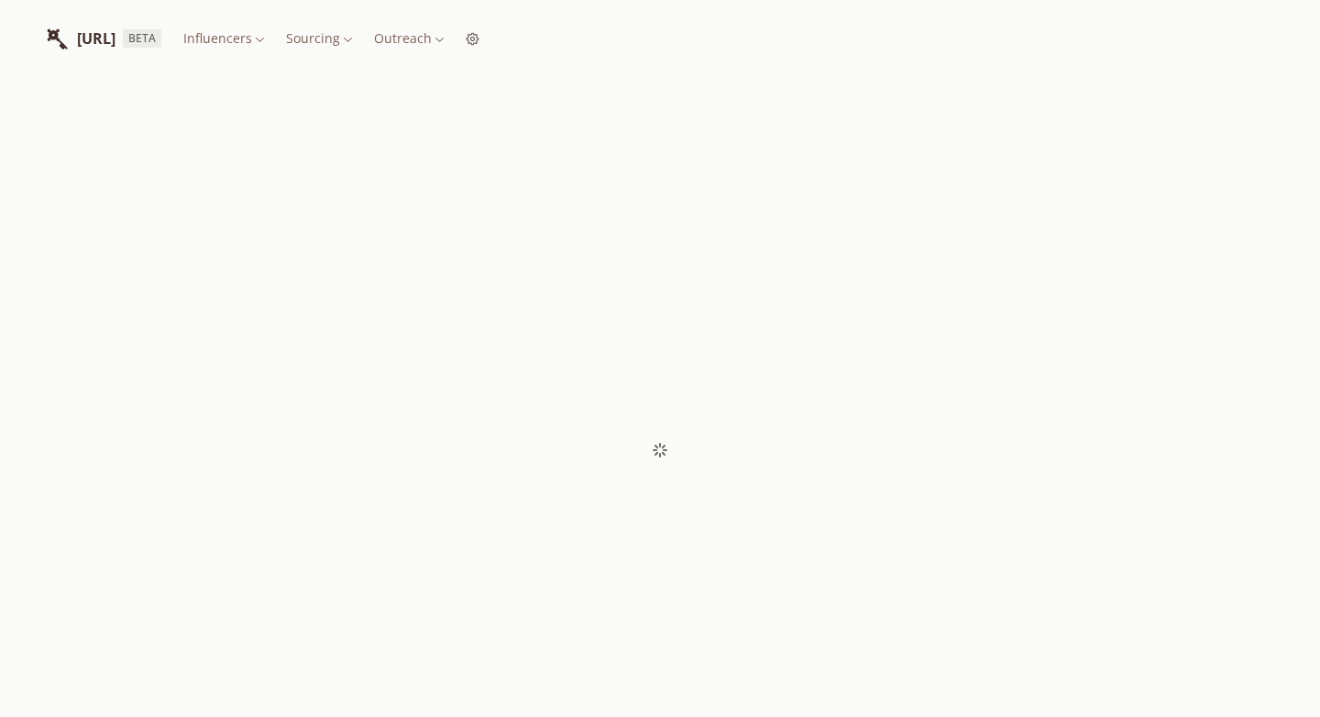
scroll to position [15, 0]
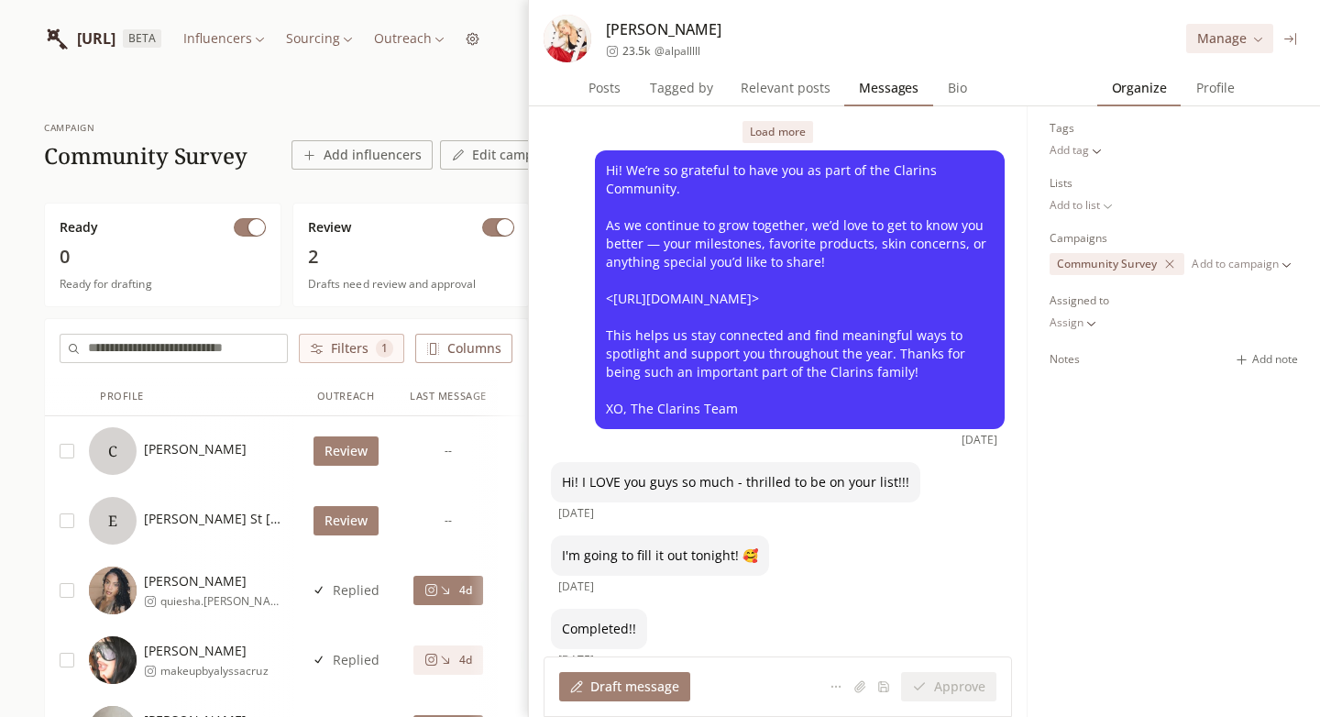
click at [1291, 38] on icon at bounding box center [1290, 39] width 12 height 12
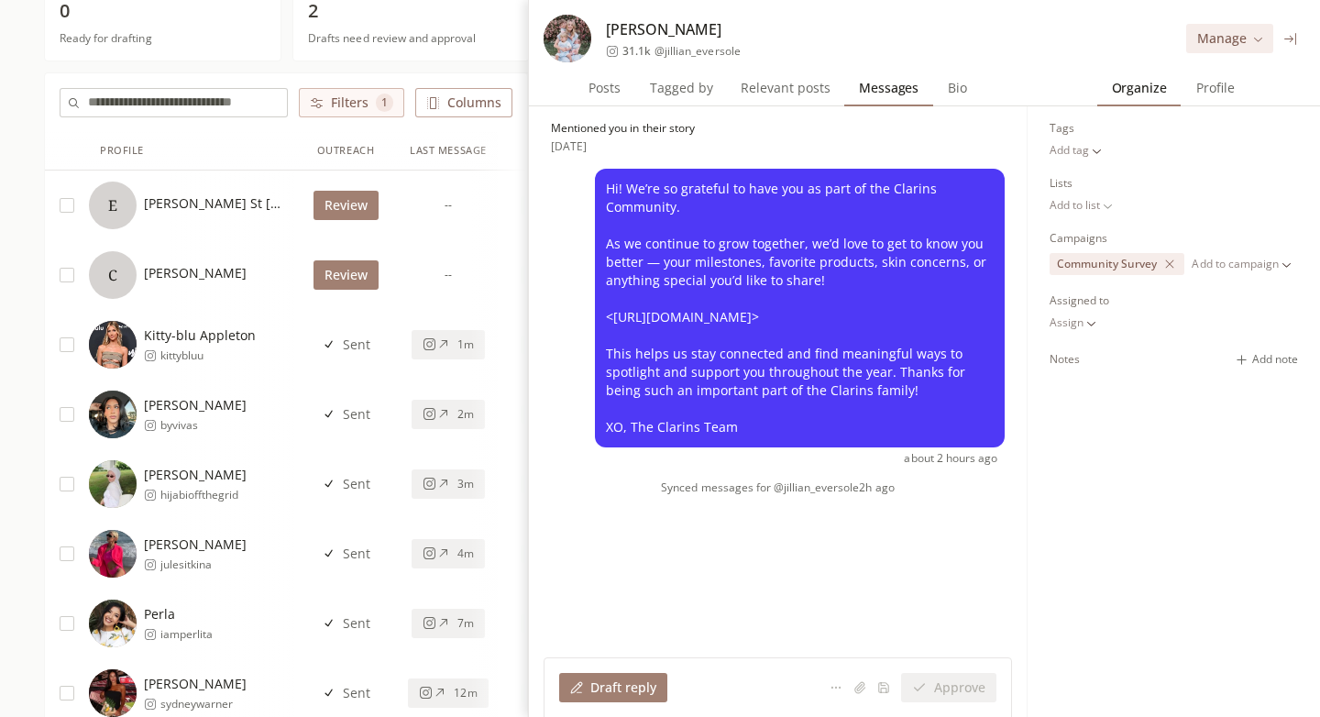
scroll to position [1, 0]
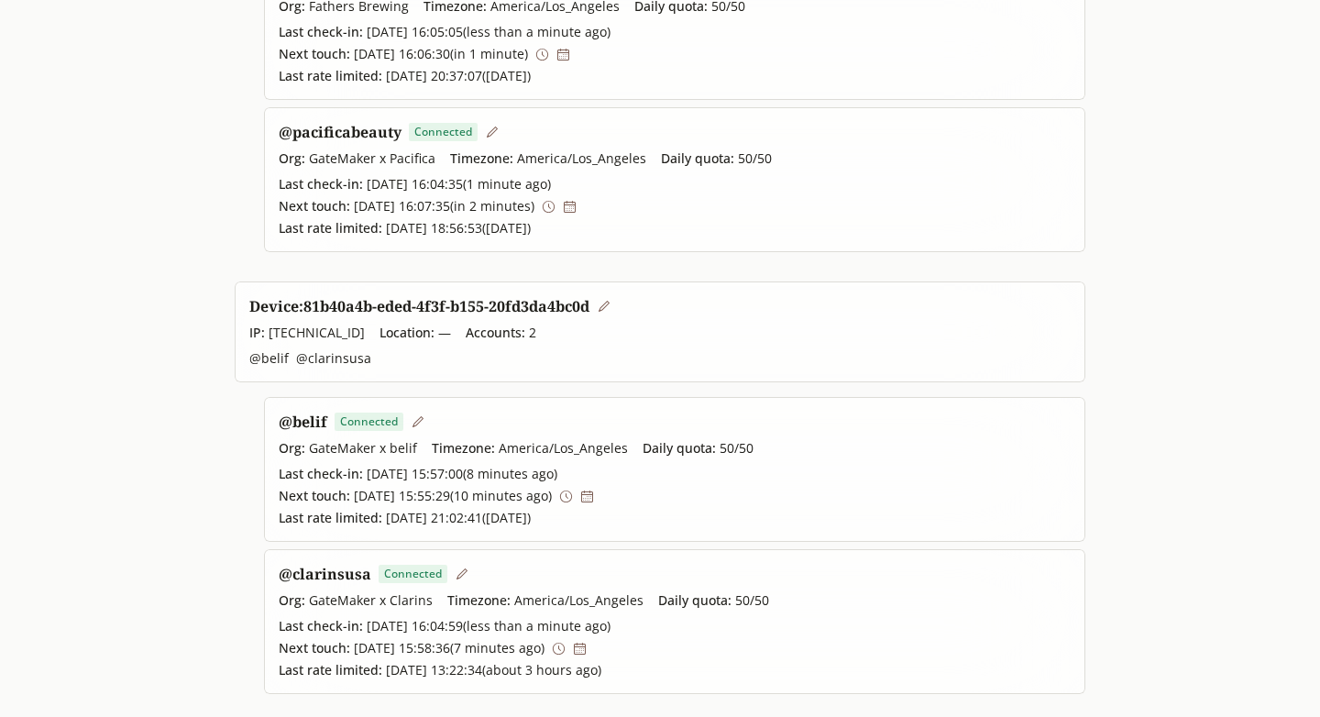
scroll to position [324, 0]
click at [357, 575] on link "@ clarinsusa" at bounding box center [325, 573] width 93 height 20
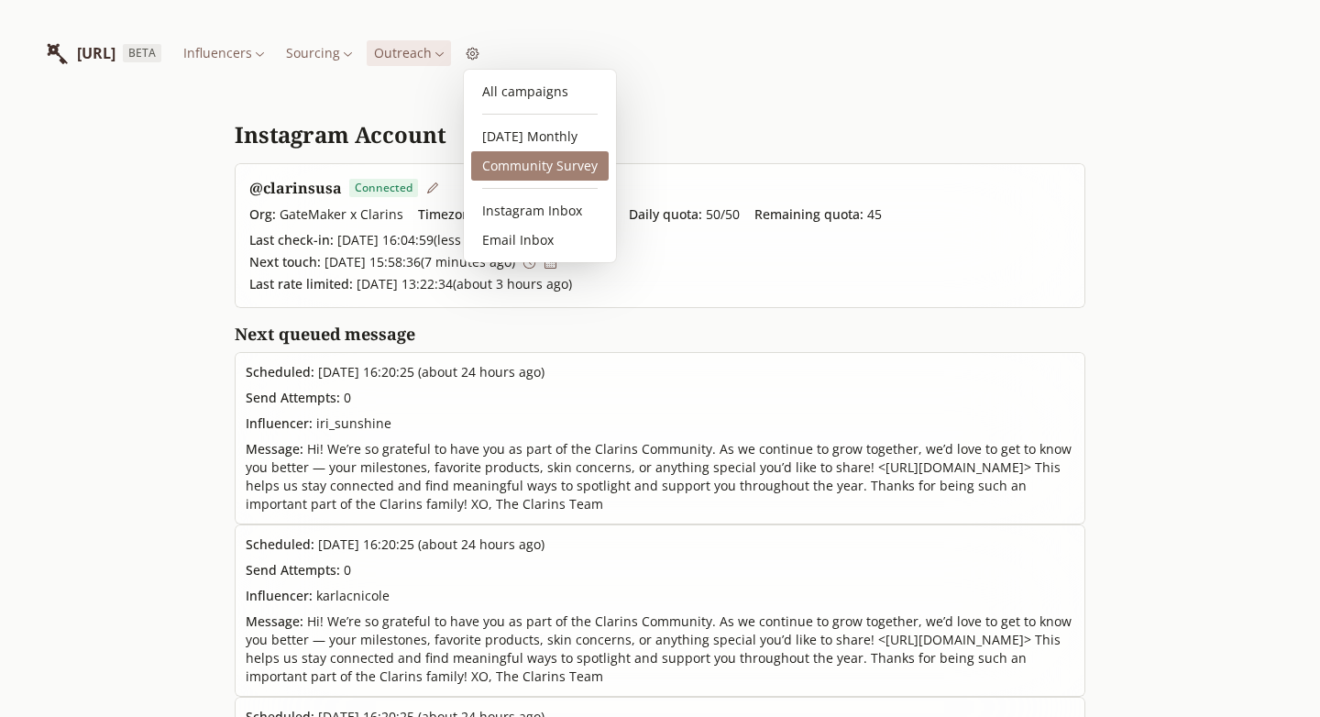
click at [535, 164] on link "Community Survey" at bounding box center [539, 165] width 137 height 29
